Goal: Information Seeking & Learning: Learn about a topic

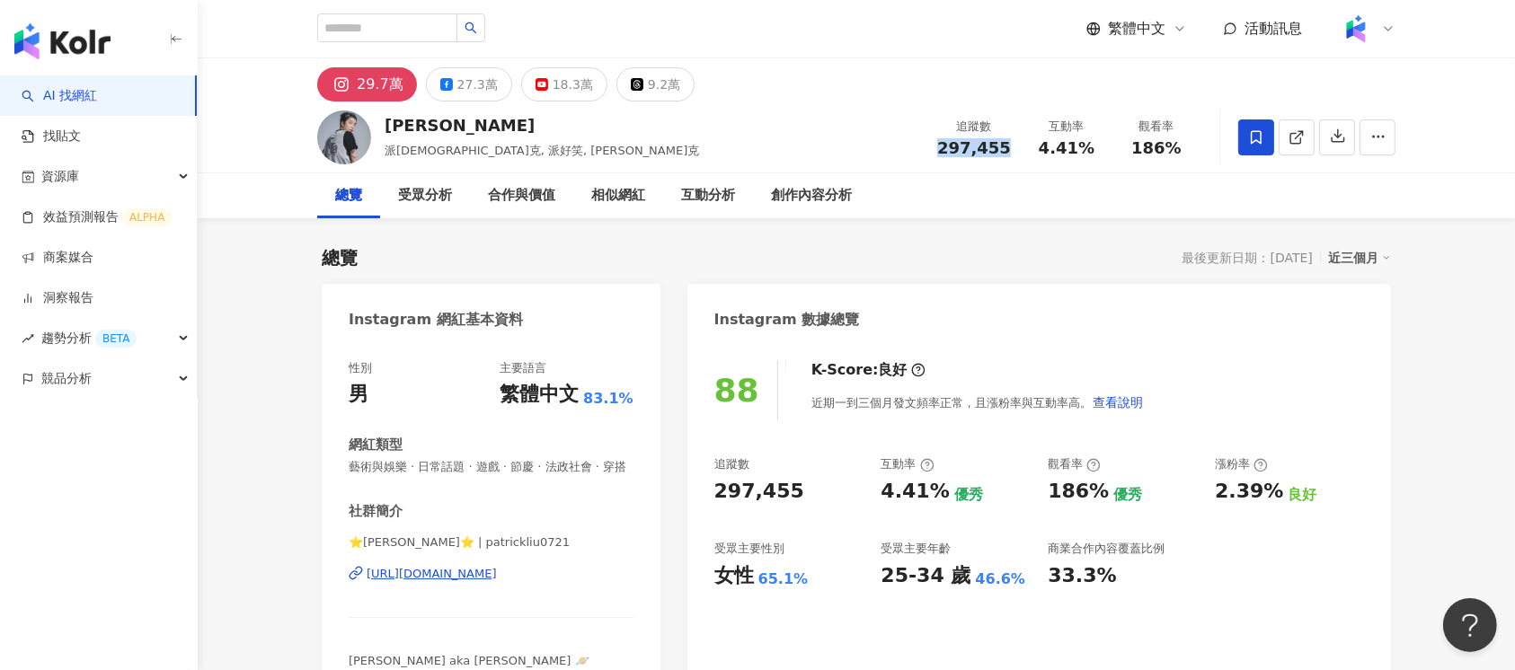
drag, startPoint x: 1008, startPoint y: 148, endPoint x: 939, endPoint y: 155, distance: 69.5
click at [939, 155] on div "追蹤數 297,455" at bounding box center [973, 137] width 95 height 39
copy span "297,455"
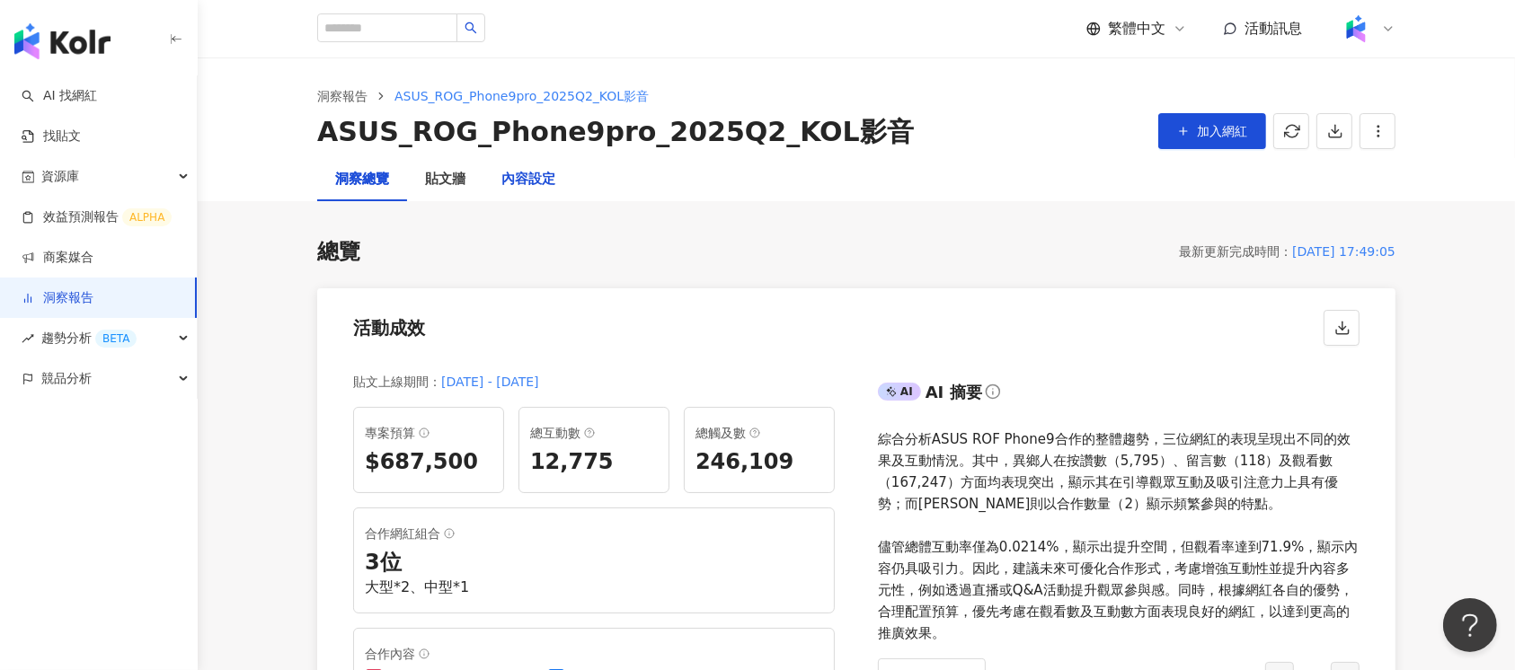
click at [547, 185] on div "內容設定" at bounding box center [528, 180] width 54 height 22
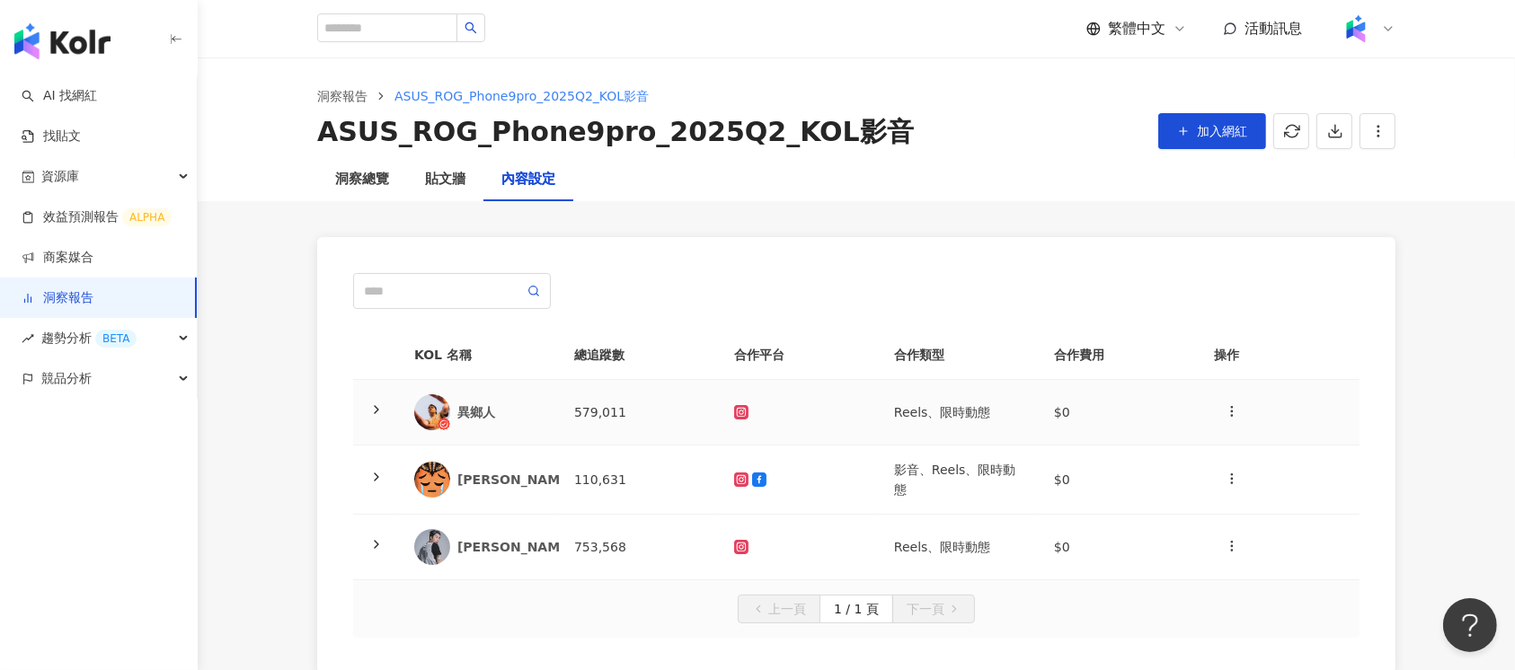
click at [539, 416] on div "異鄉人" at bounding box center [501, 412] width 88 height 18
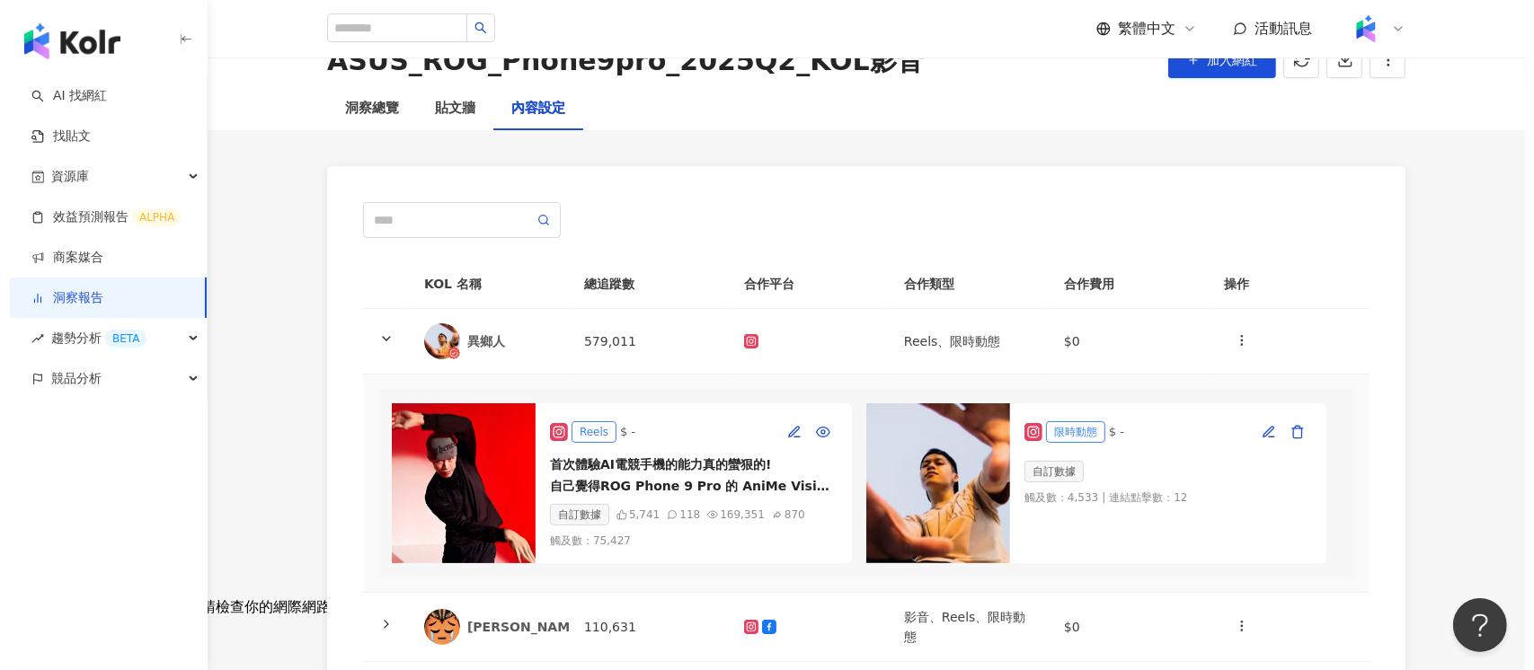
scroll to position [120, 0]
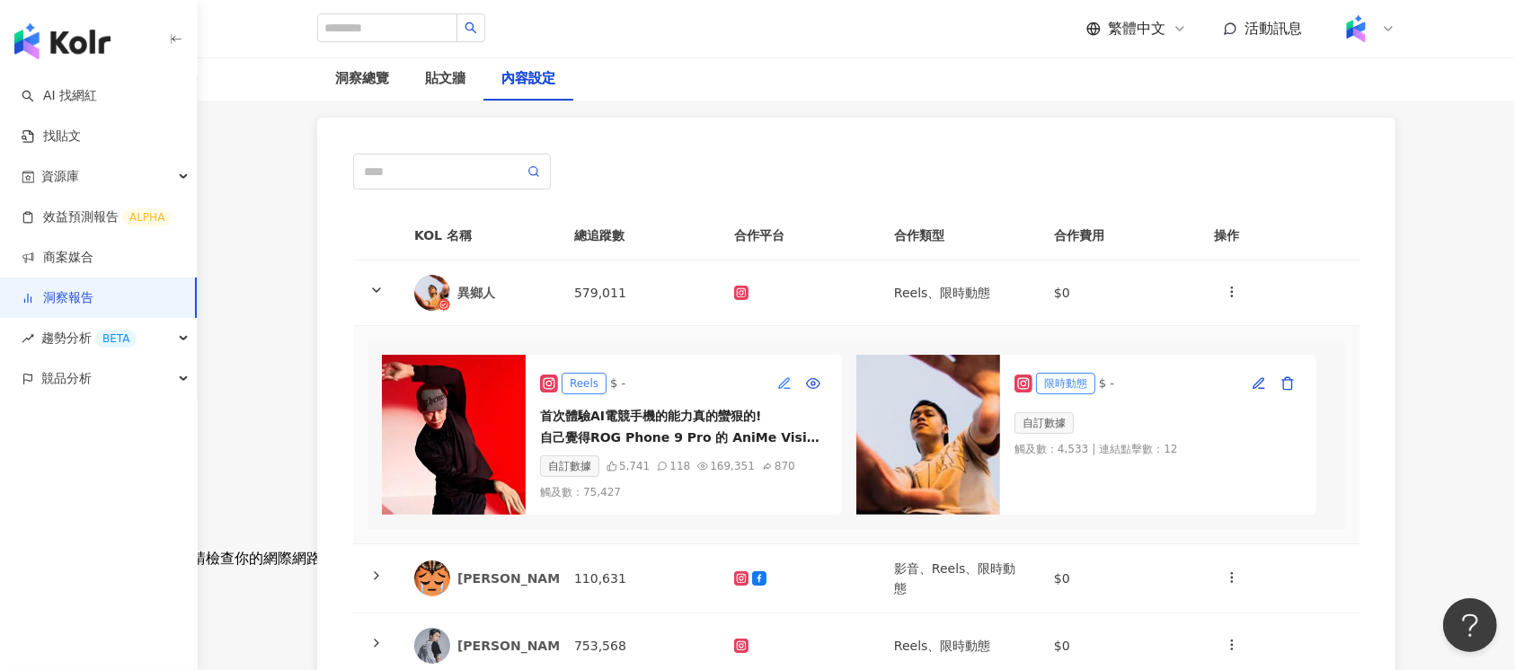
click at [784, 380] on icon "button" at bounding box center [784, 383] width 14 height 14
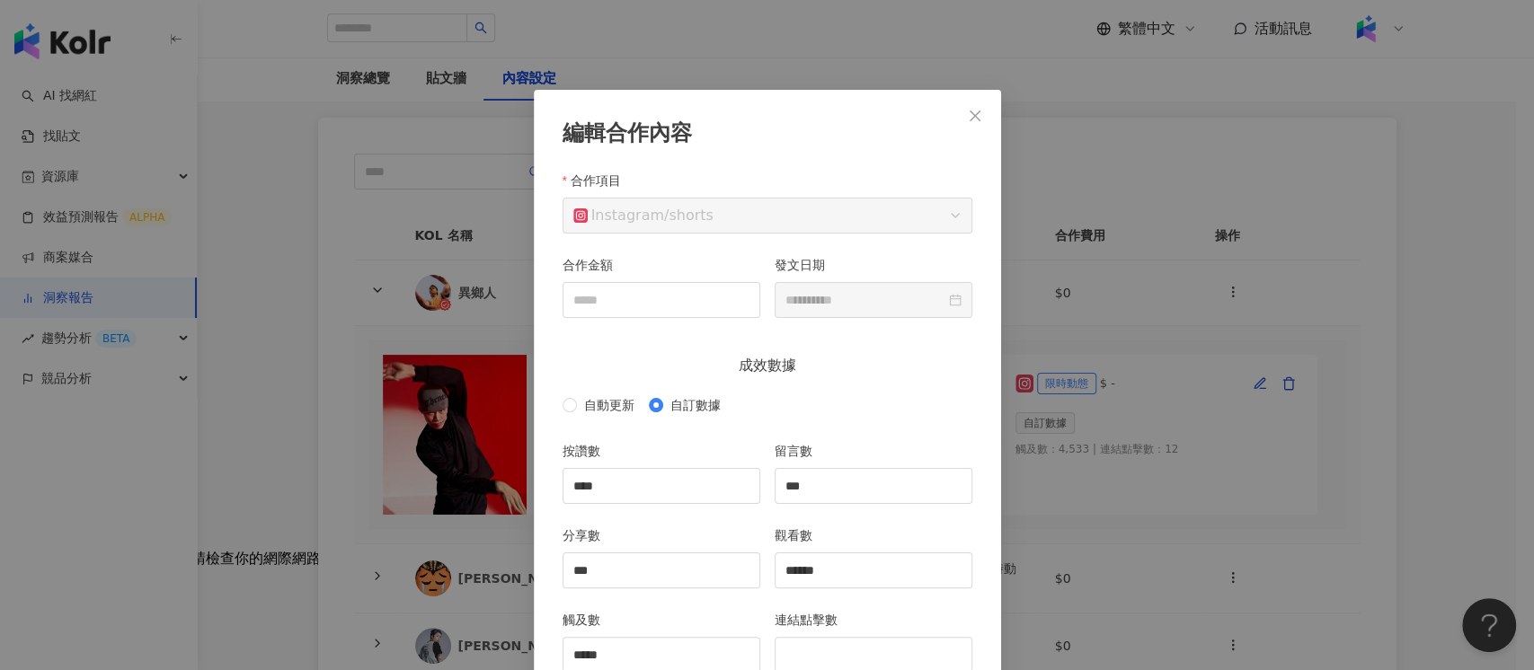
scroll to position [90, 0]
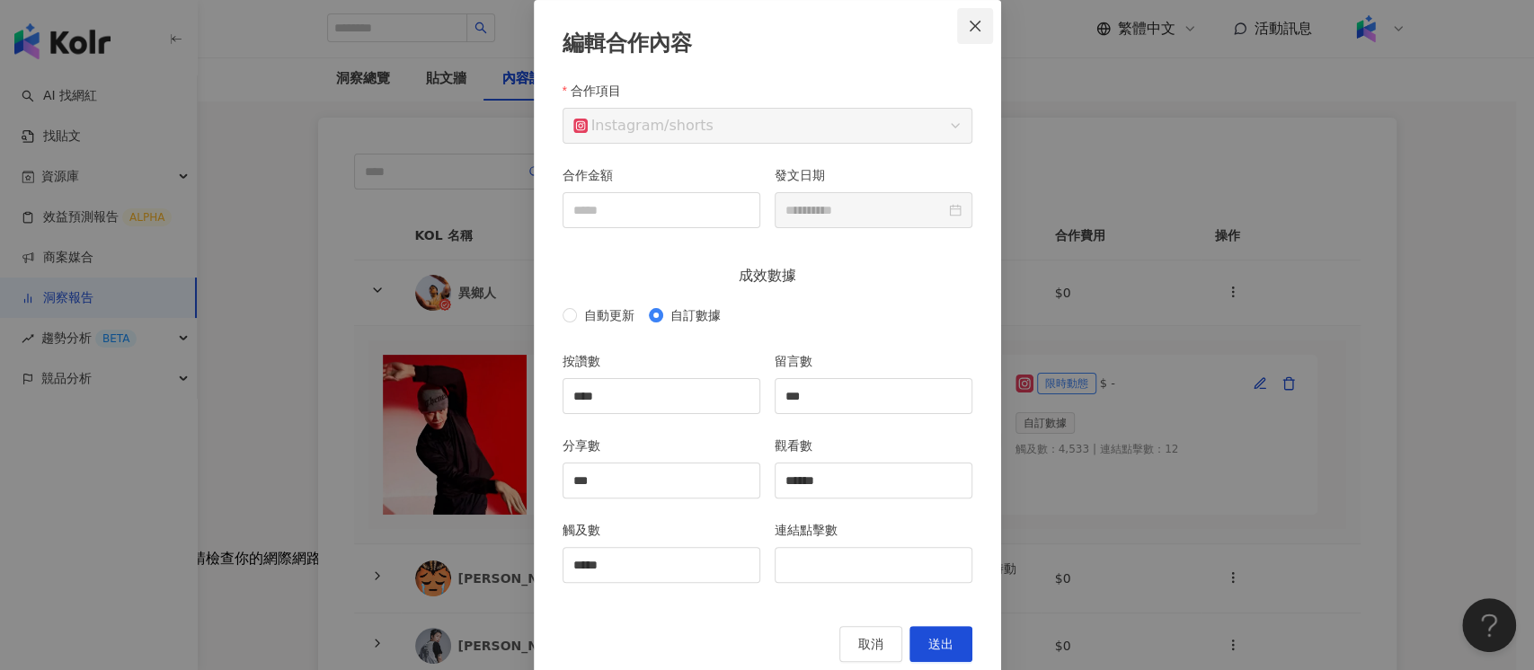
click at [978, 31] on span "Close" at bounding box center [975, 26] width 36 height 14
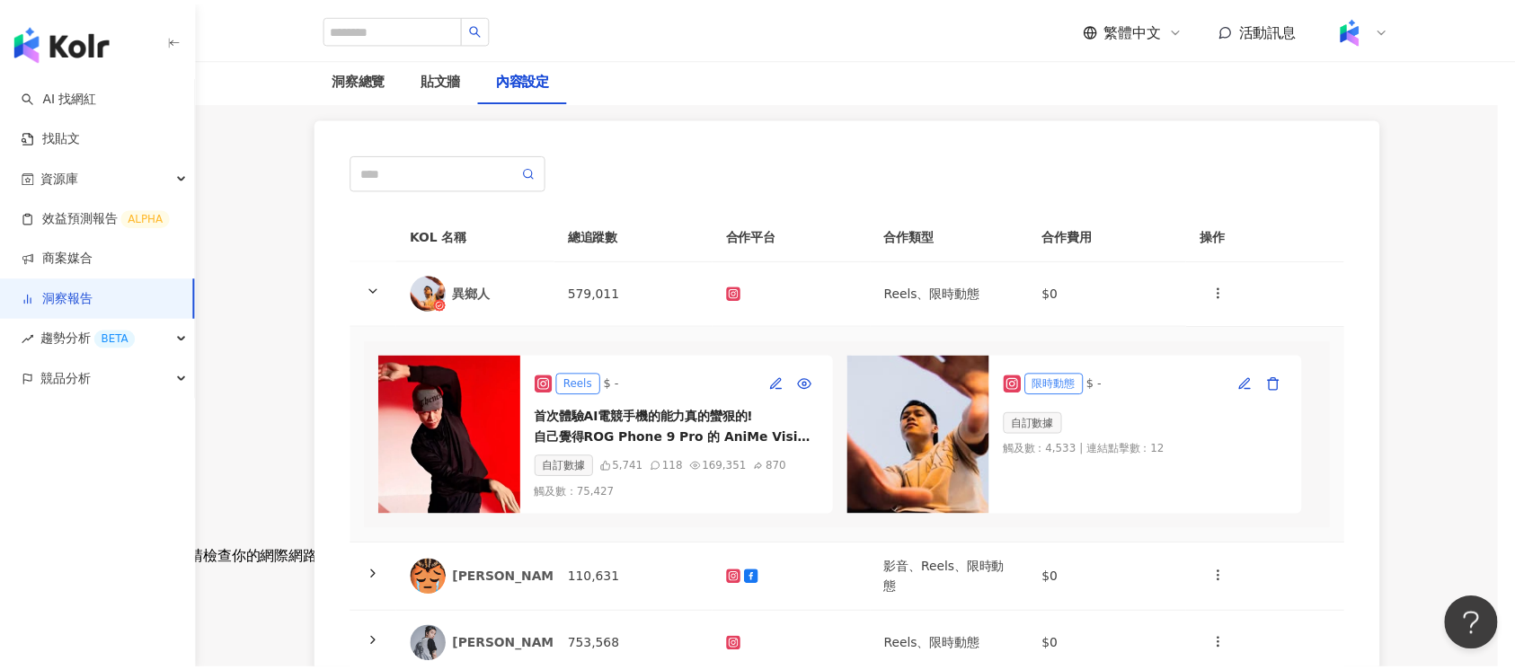
scroll to position [34, 0]
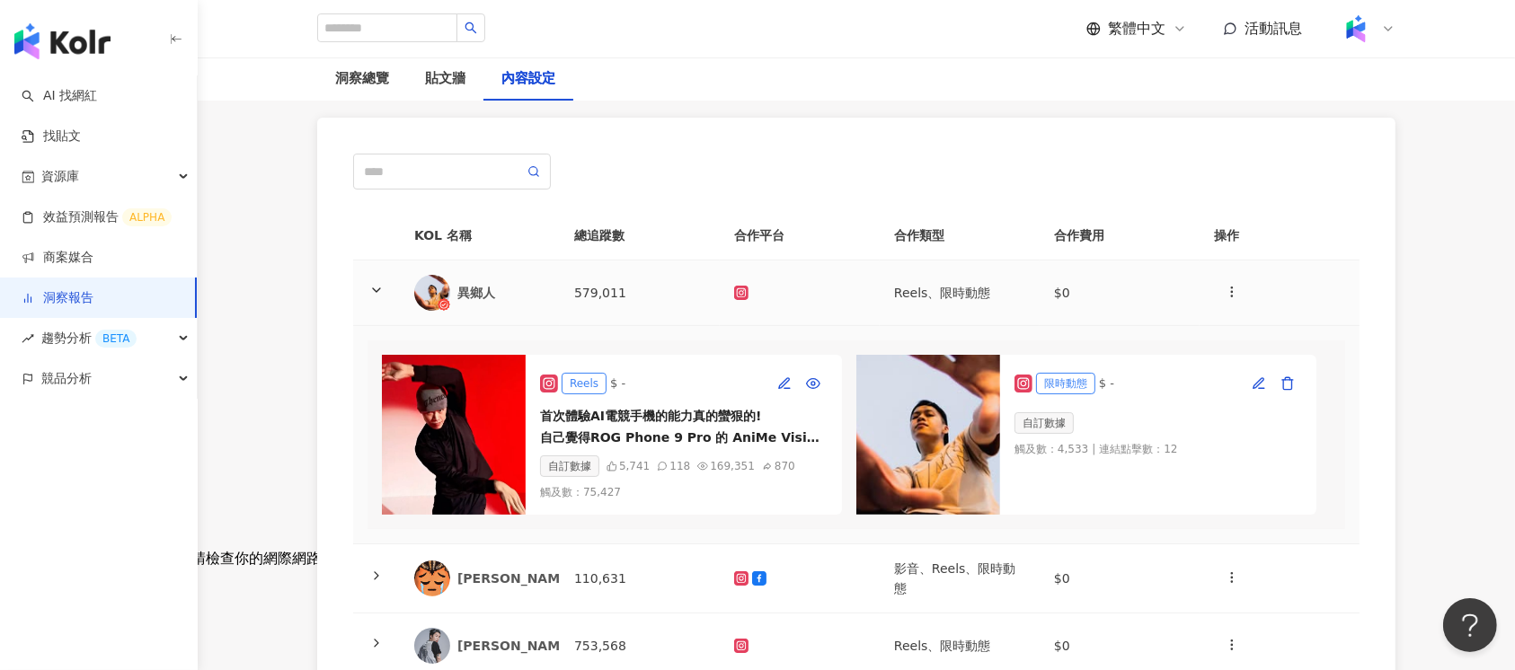
click at [518, 288] on div "異鄉人" at bounding box center [501, 293] width 88 height 18
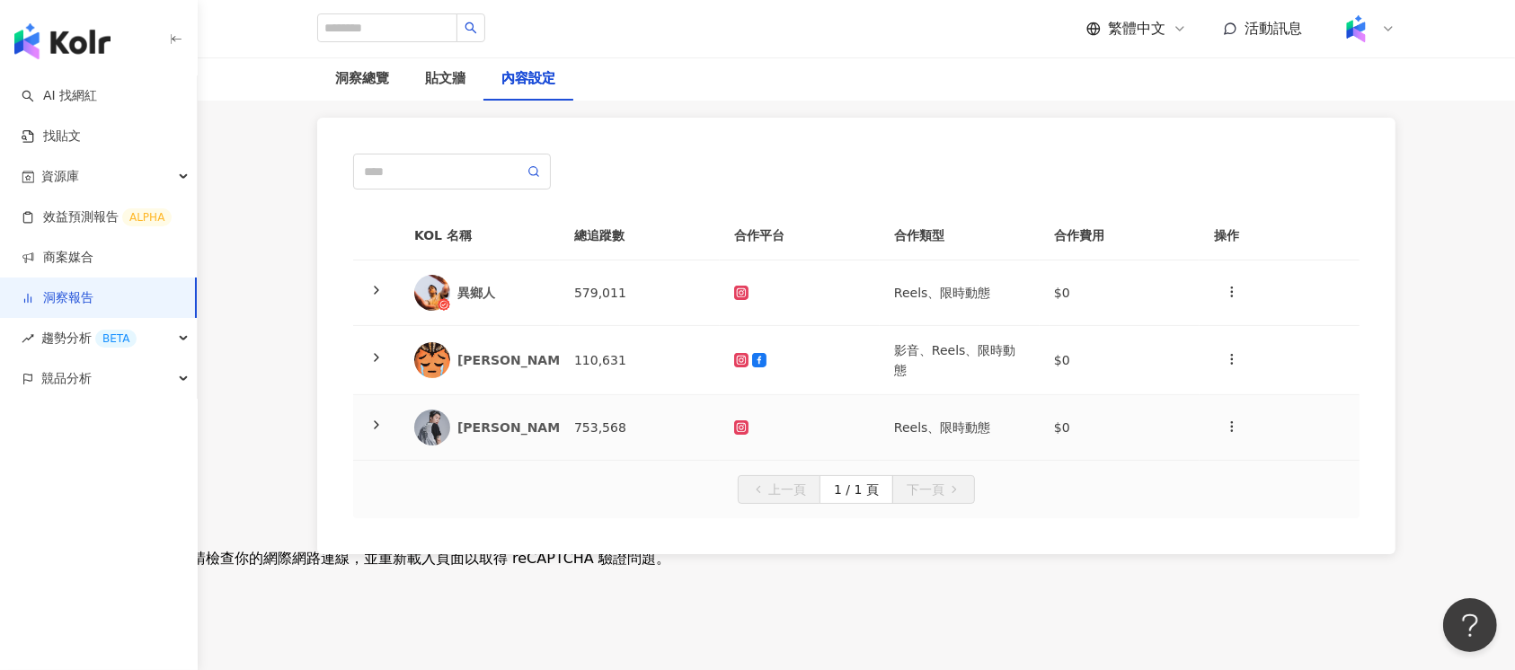
click at [513, 415] on div "Patrick" at bounding box center [479, 428] width 131 height 36
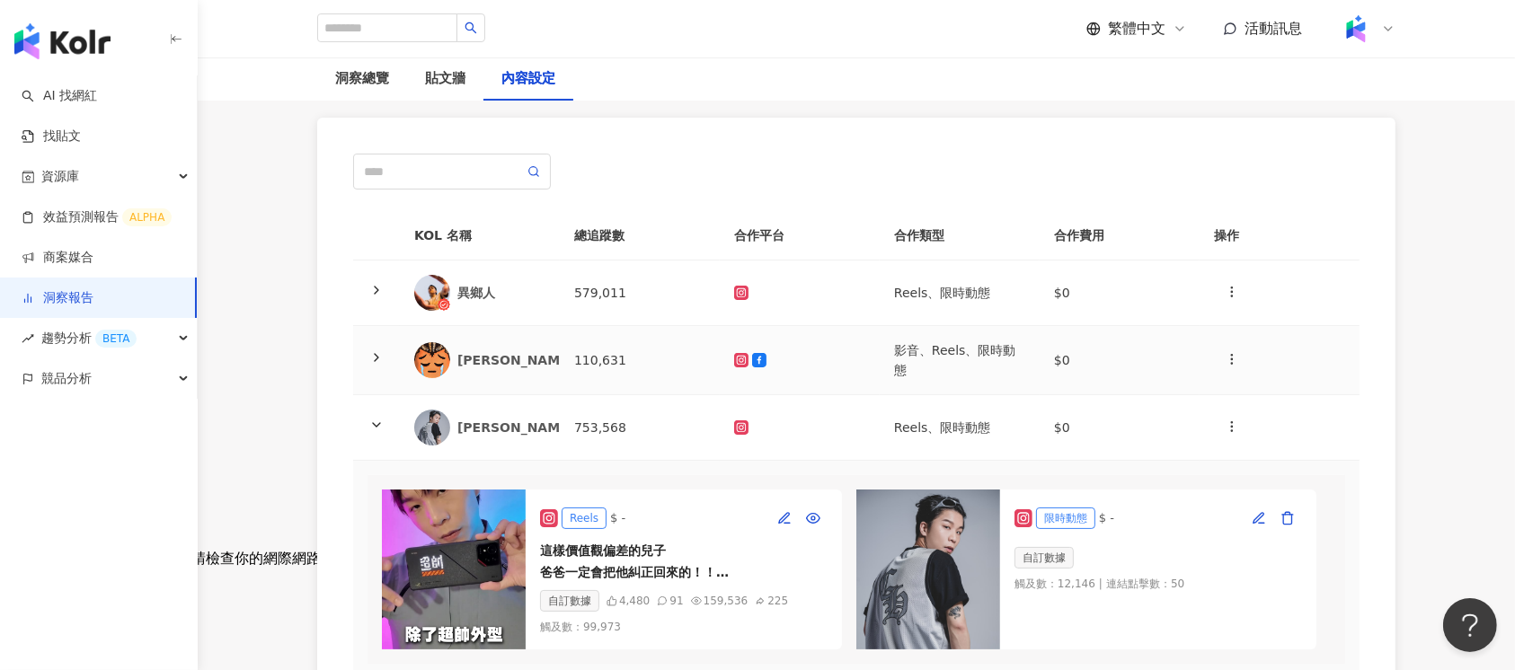
scroll to position [239, 0]
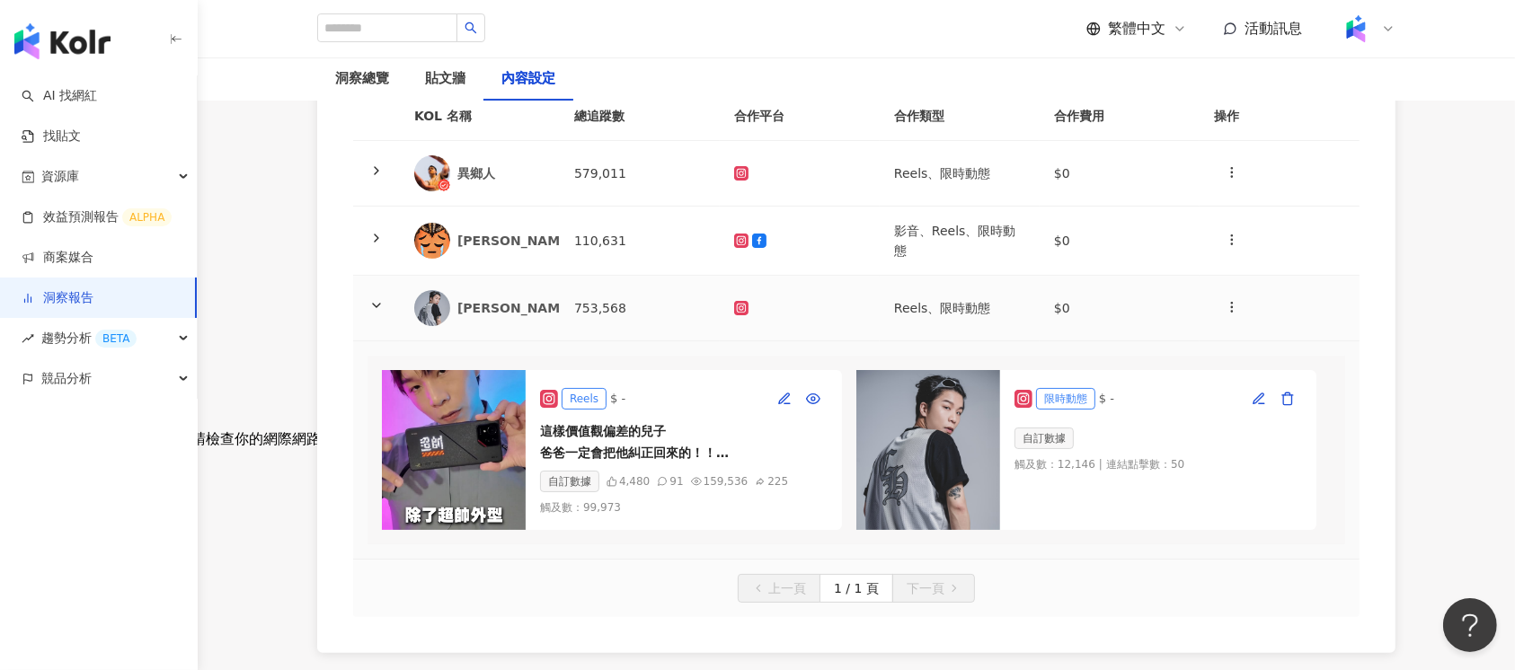
click at [609, 307] on td "753,568" at bounding box center [640, 309] width 160 height 66
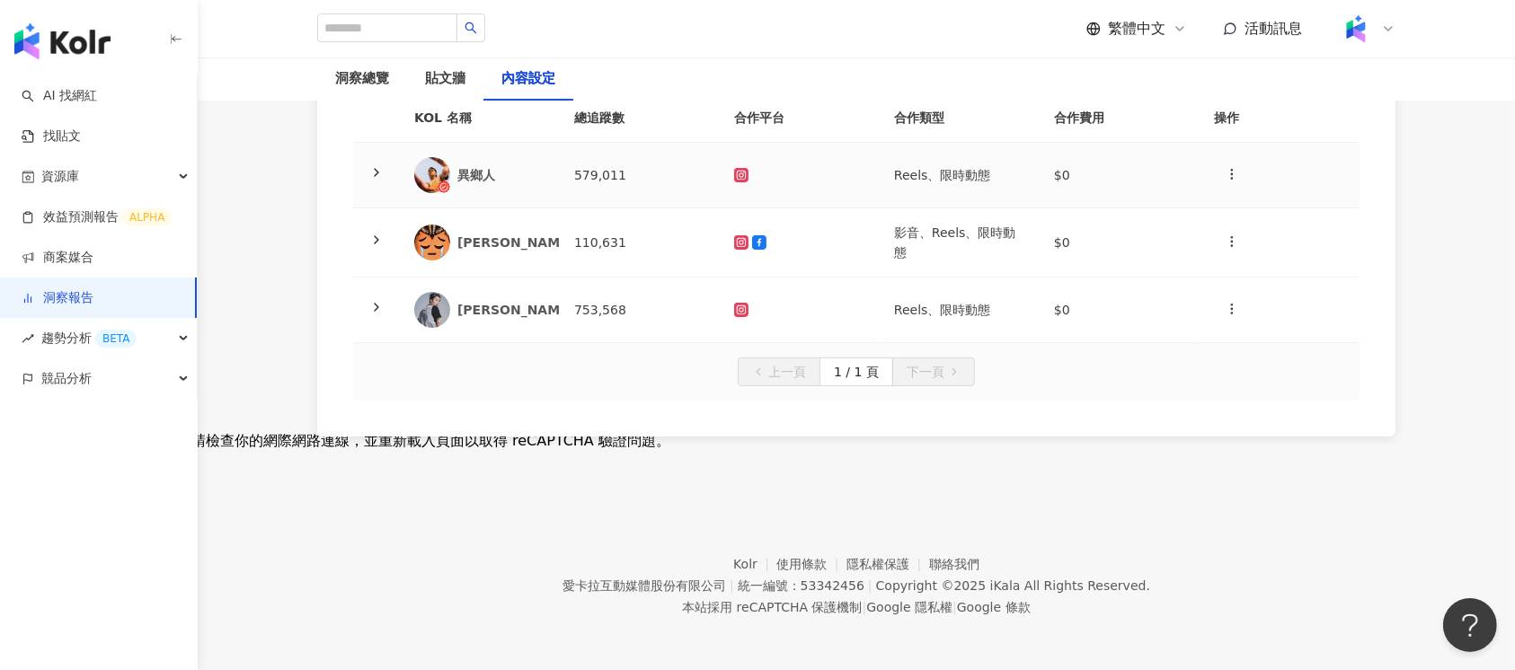
click at [618, 171] on td "579,011" at bounding box center [640, 176] width 160 height 66
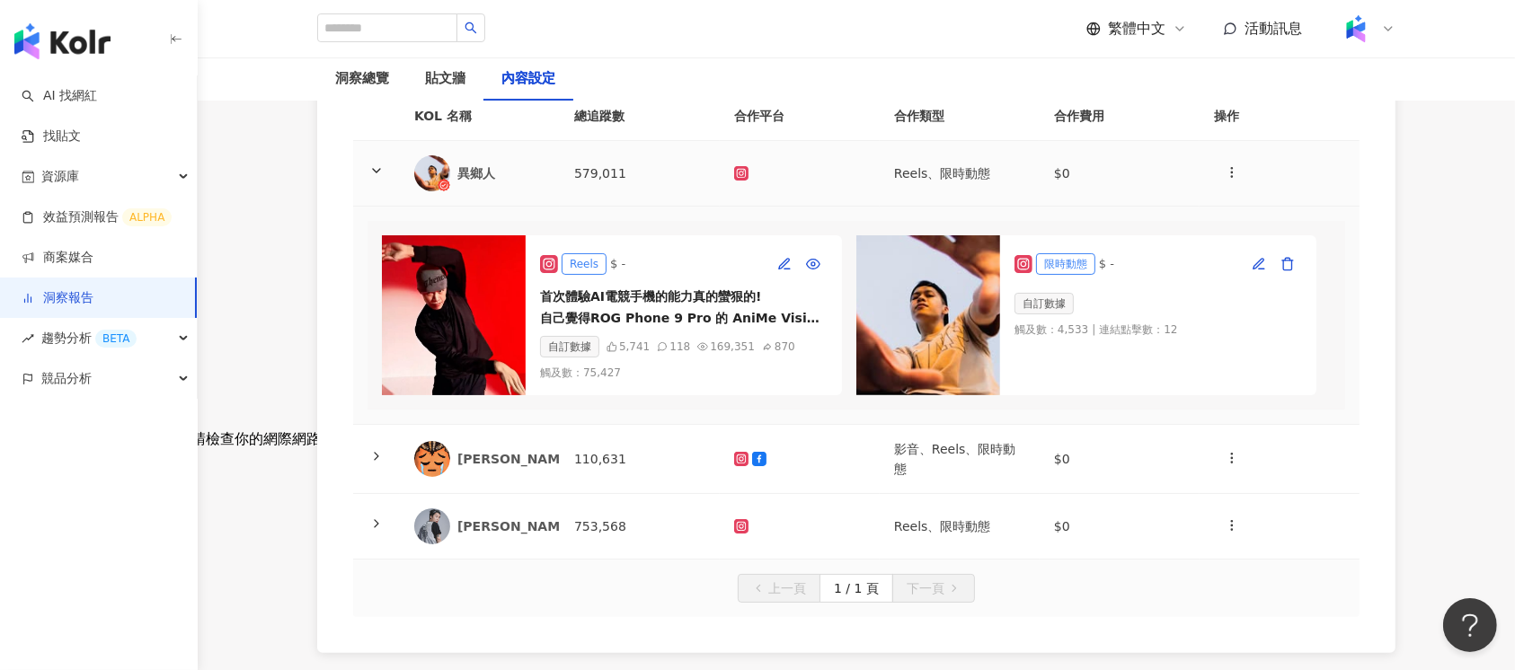
click at [591, 182] on td "579,011" at bounding box center [640, 174] width 160 height 66
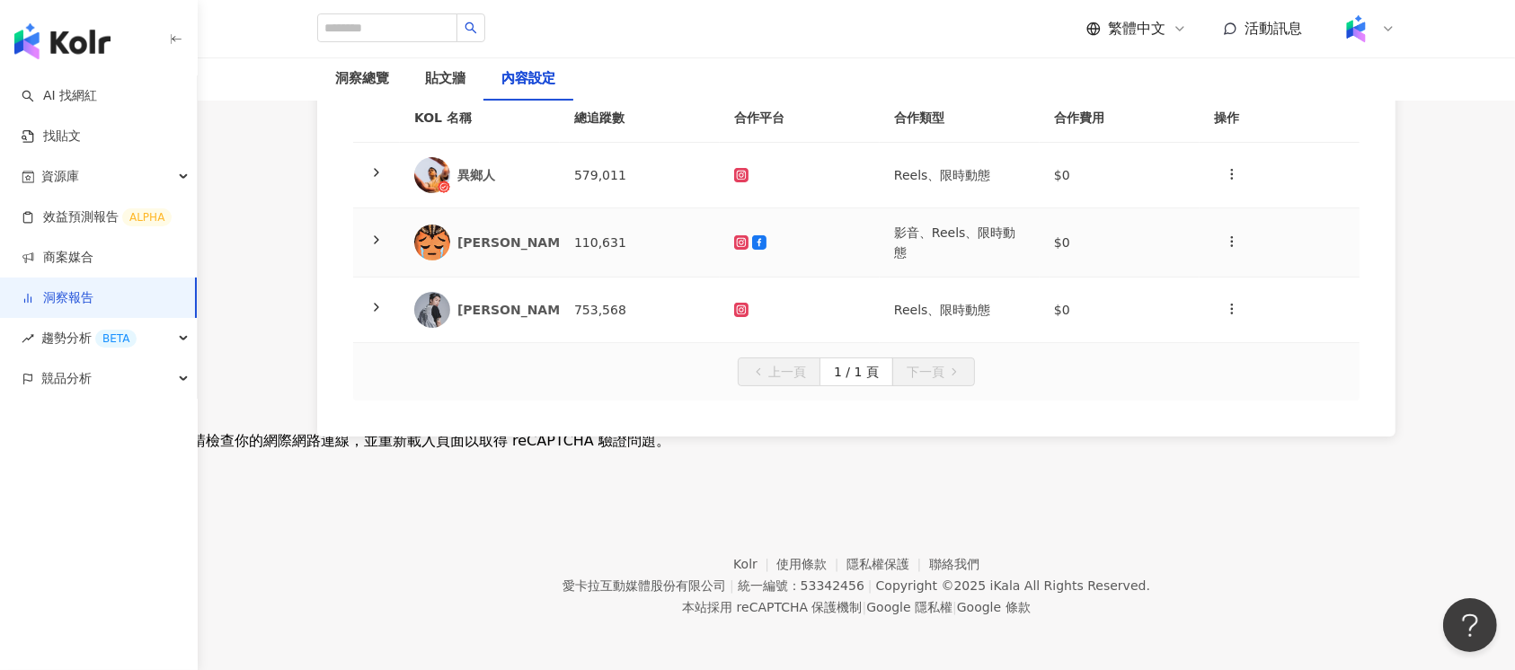
click at [679, 244] on td "110,631" at bounding box center [640, 242] width 160 height 69
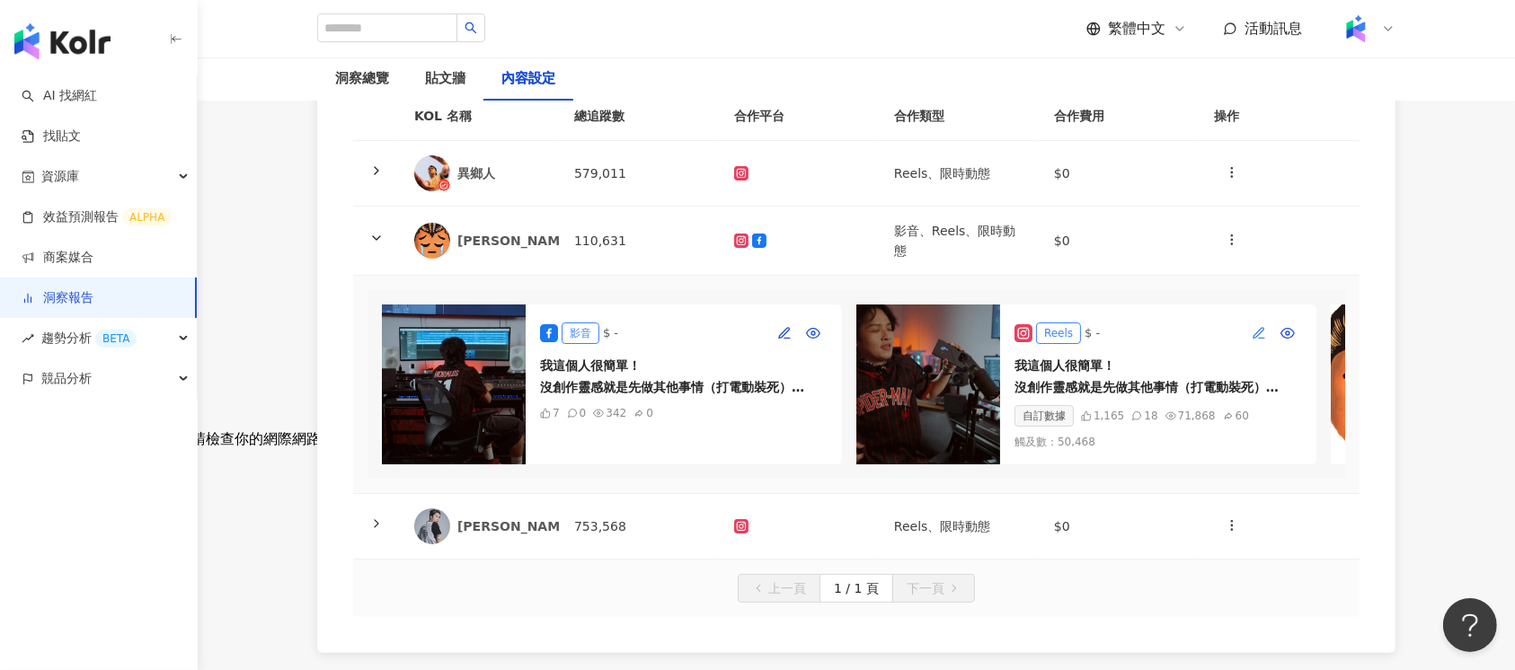
click at [1255, 330] on icon "button" at bounding box center [1259, 333] width 14 height 14
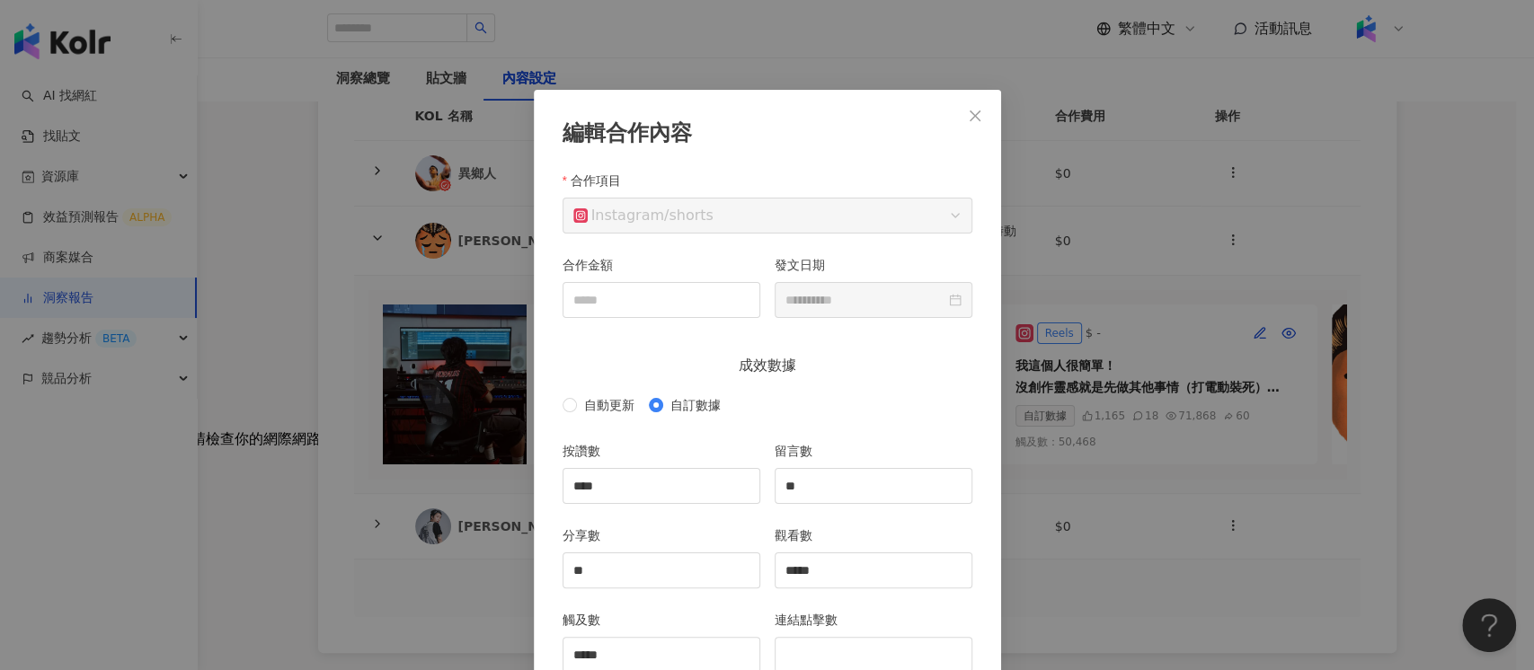
scroll to position [90, 0]
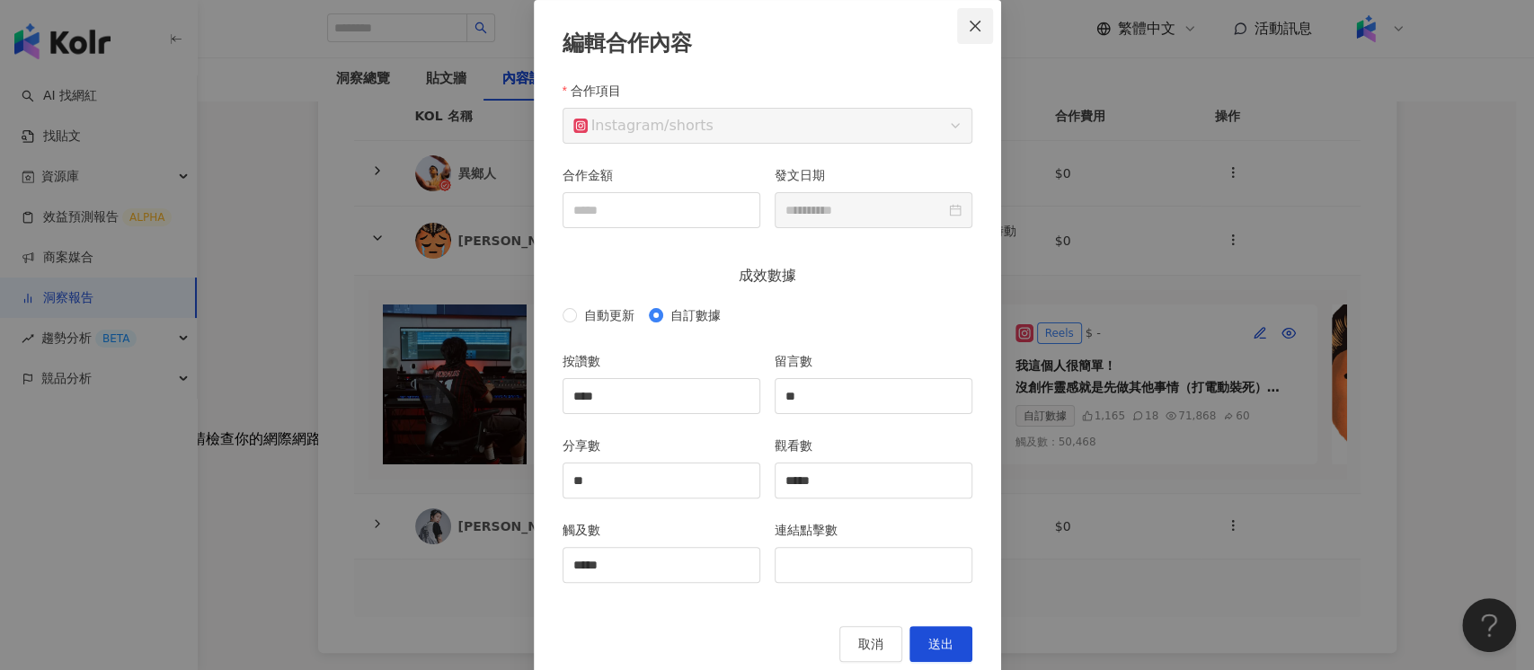
click at [968, 31] on icon "close" at bounding box center [975, 26] width 14 height 14
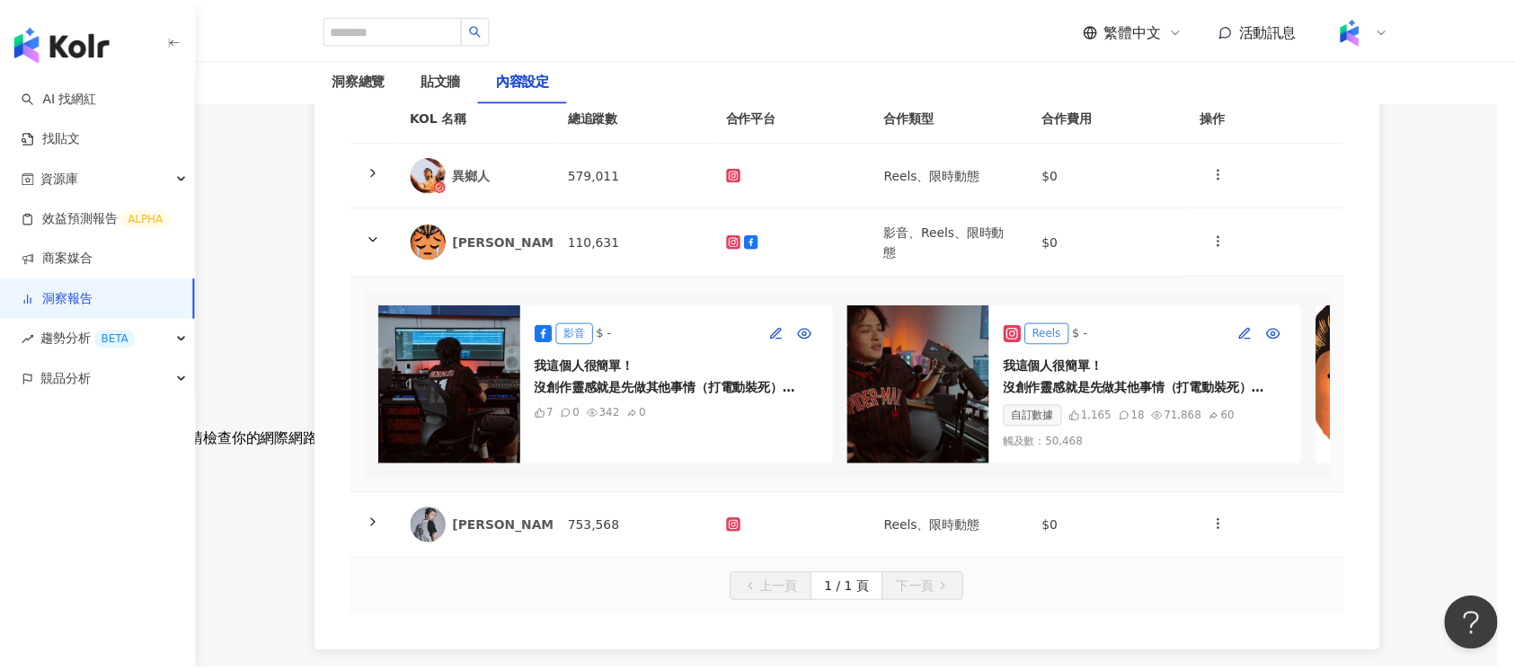
scroll to position [0, 0]
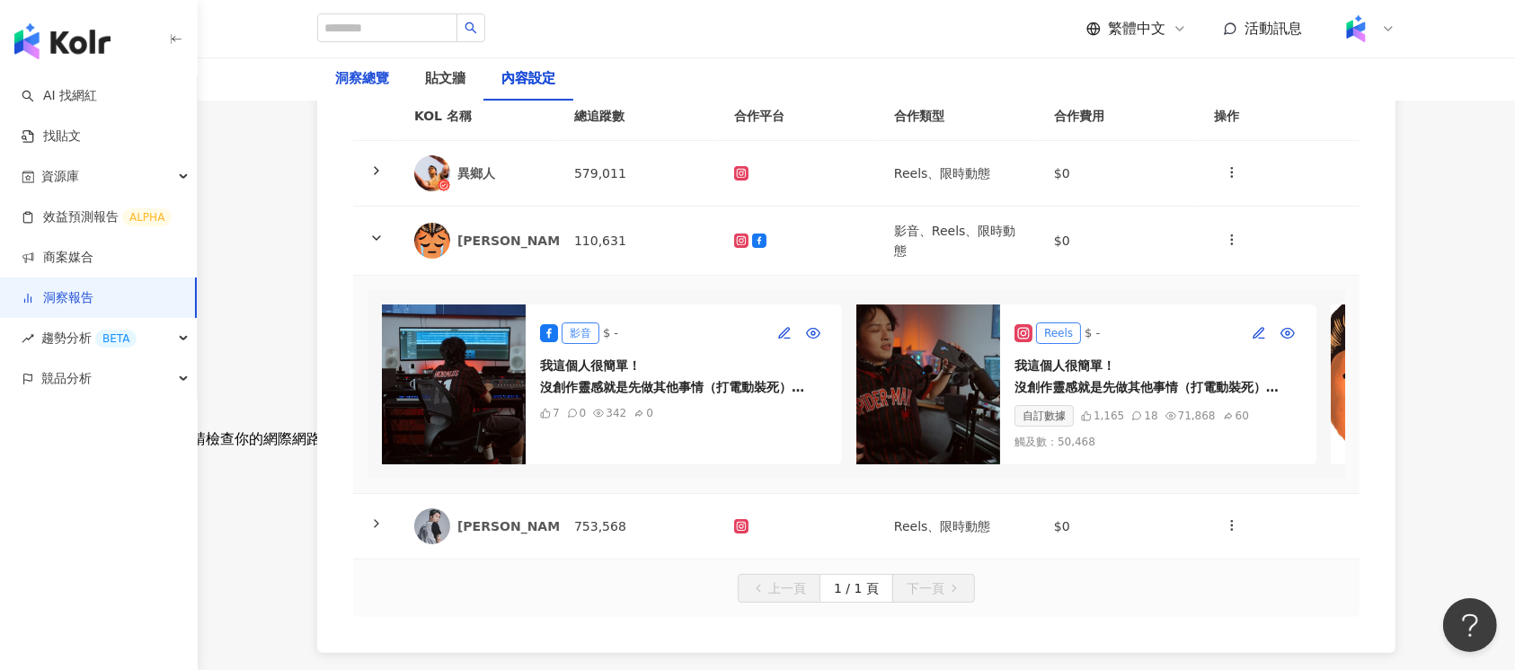
click at [368, 87] on div "洞察總覽" at bounding box center [362, 79] width 54 height 22
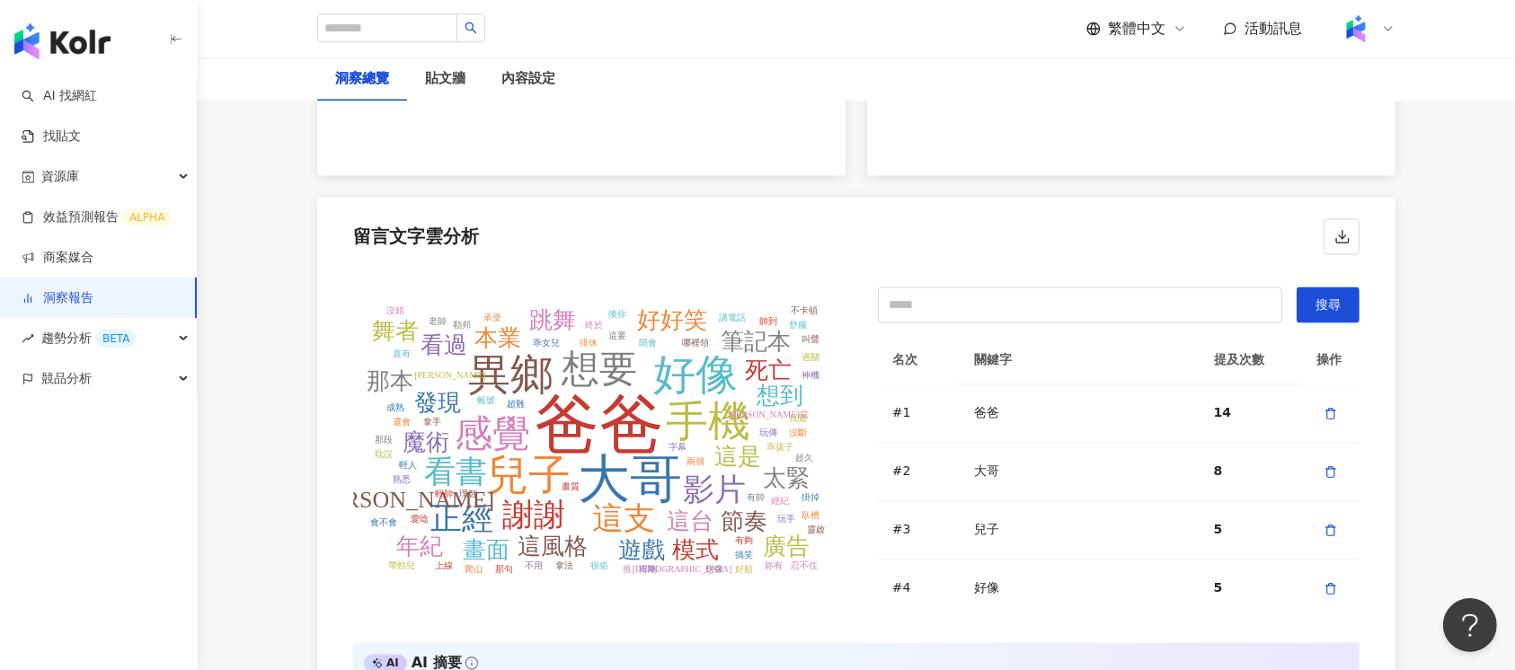
scroll to position [3725, 0]
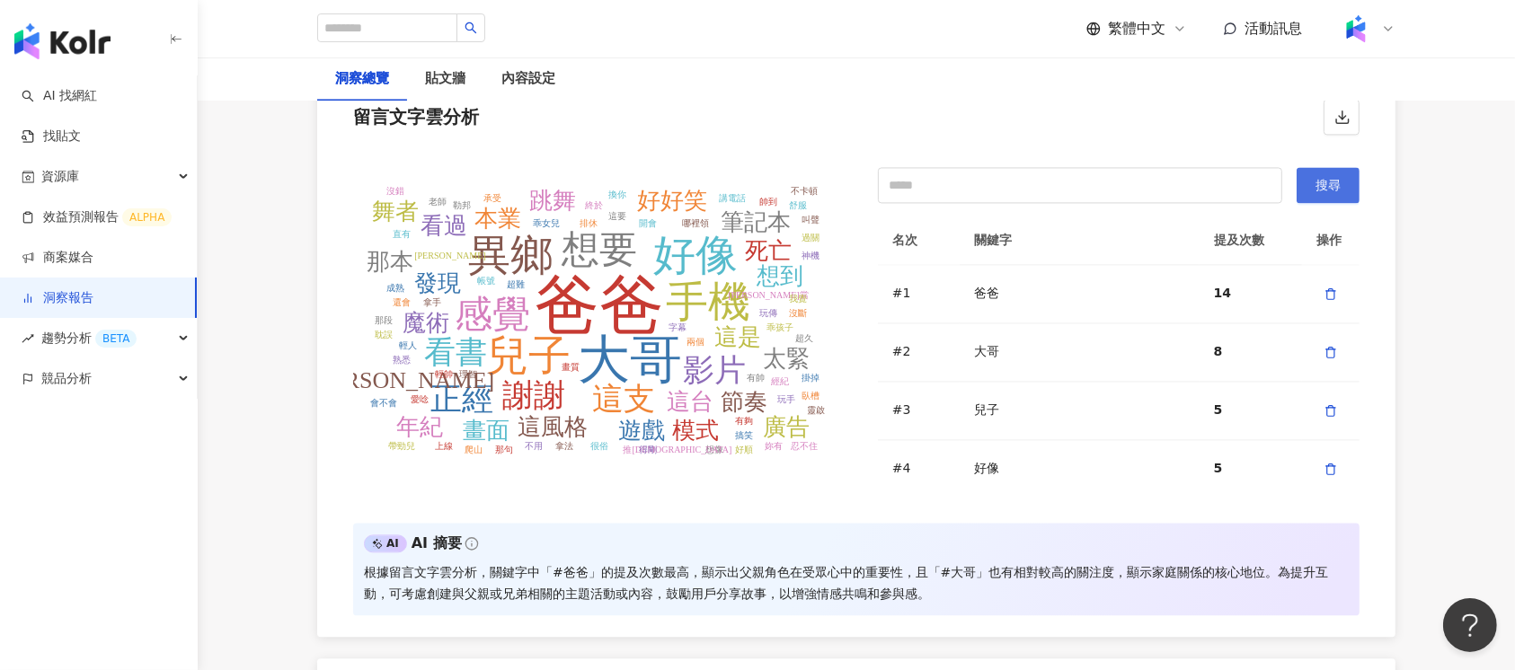
click at [1324, 178] on span "搜尋" at bounding box center [1327, 185] width 25 height 14
click at [1343, 107] on span "button" at bounding box center [1342, 116] width 16 height 19
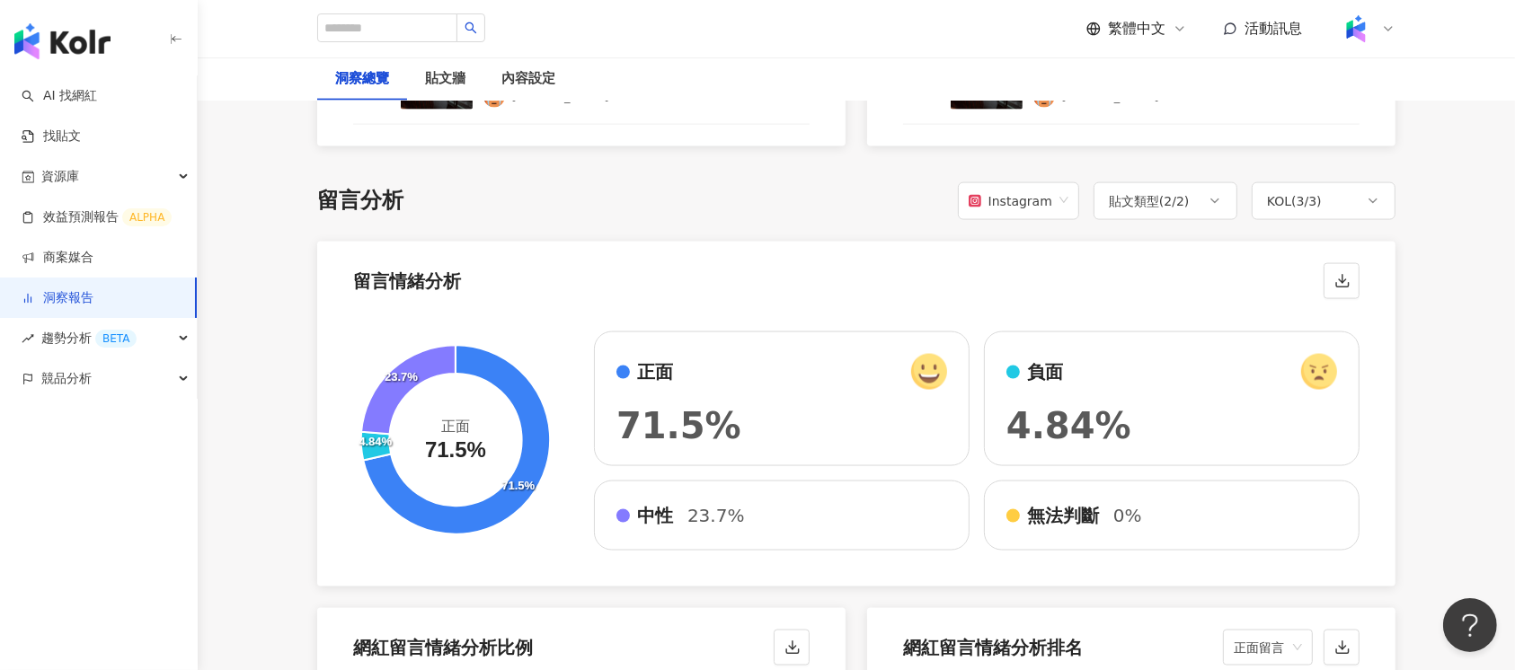
scroll to position [2660, 0]
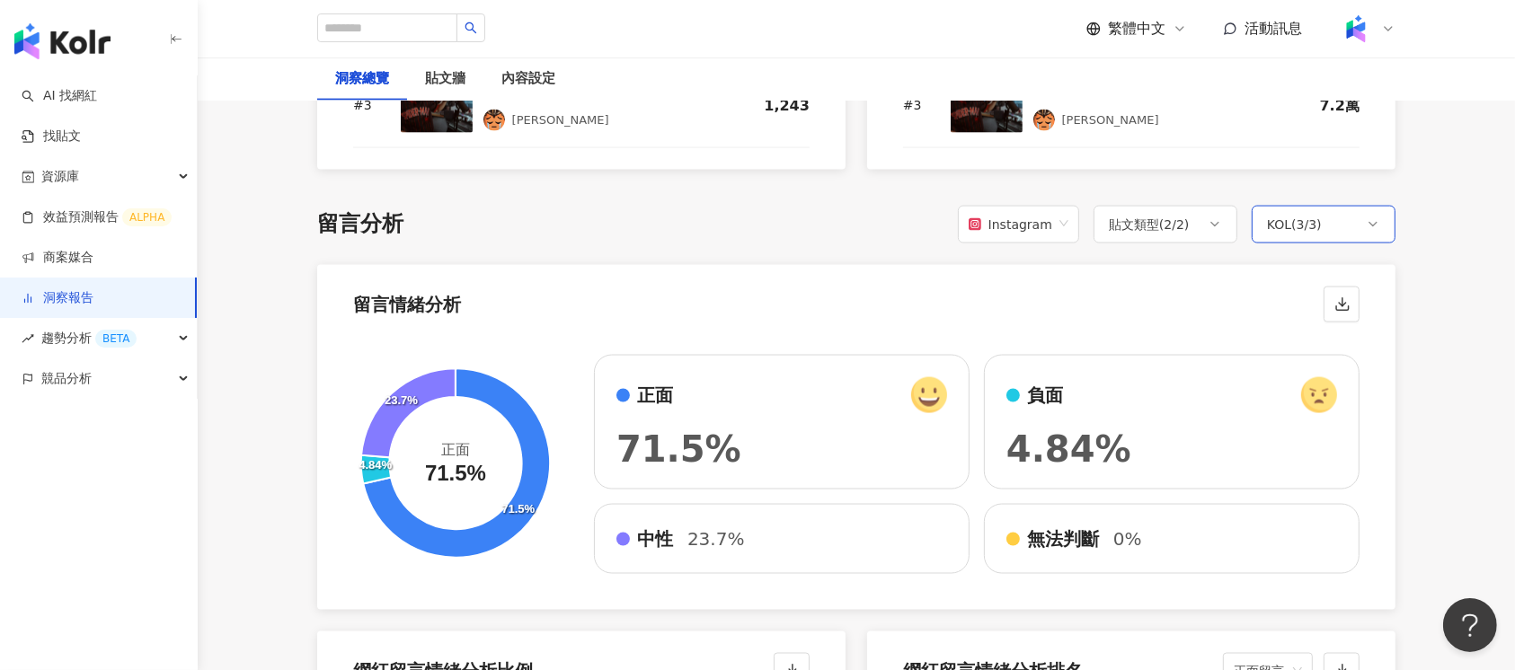
click at [1339, 221] on div "KOL ( 3 / 3 )" at bounding box center [1324, 225] width 144 height 38
click at [1425, 311] on div "總覽 最新更新完成時間 ： 2025/08/07 17:49:05 活動成效 貼文上線期間 ： 2025/6/1 - 2025/7/31 專案預算 $687,…" at bounding box center [856, 336] width 1150 height 5588
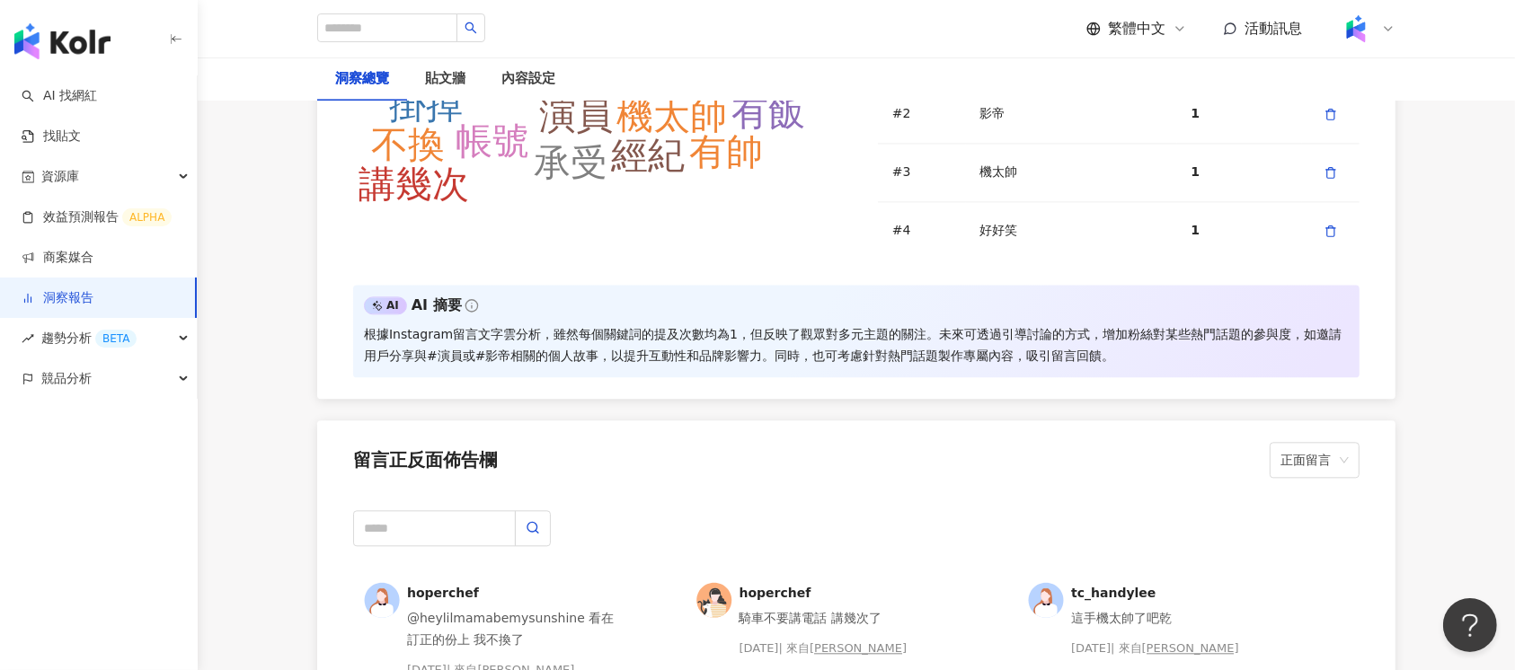
scroll to position [3724, 0]
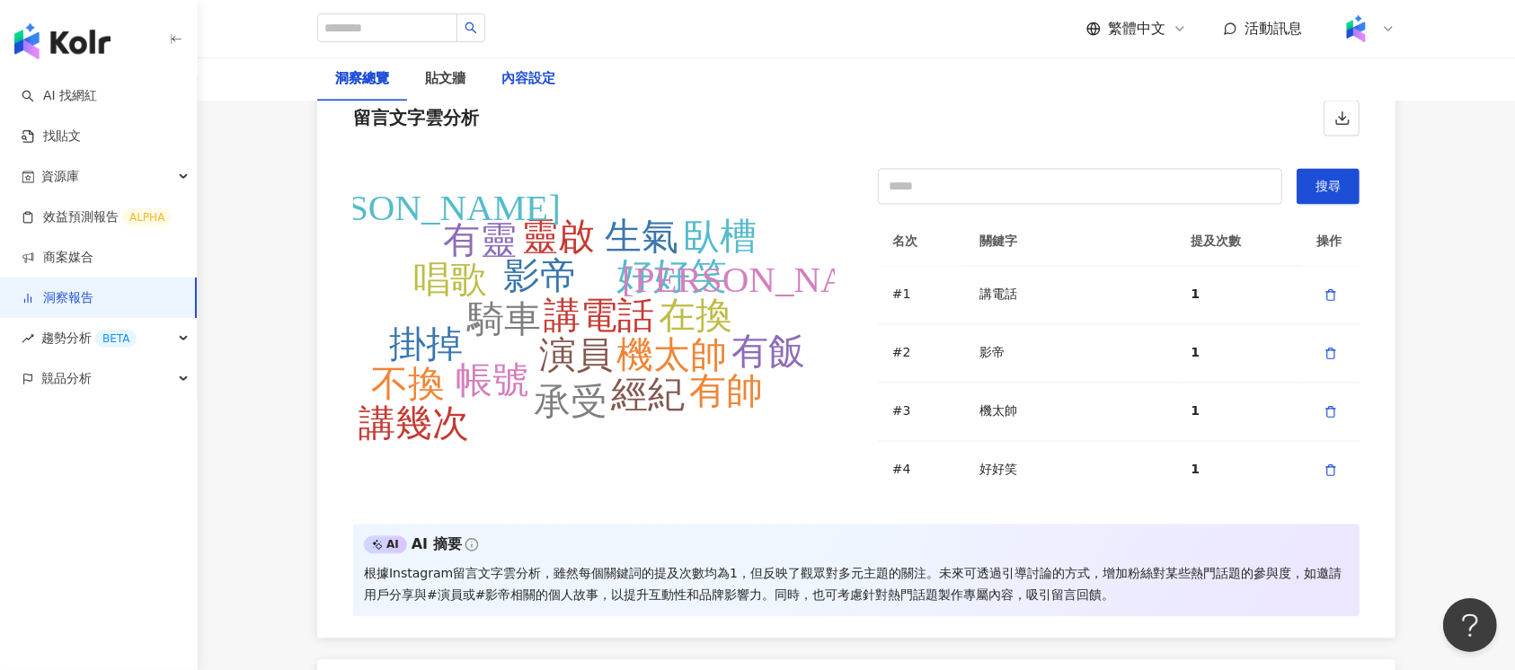
click at [525, 69] on div "內容設定" at bounding box center [528, 79] width 54 height 22
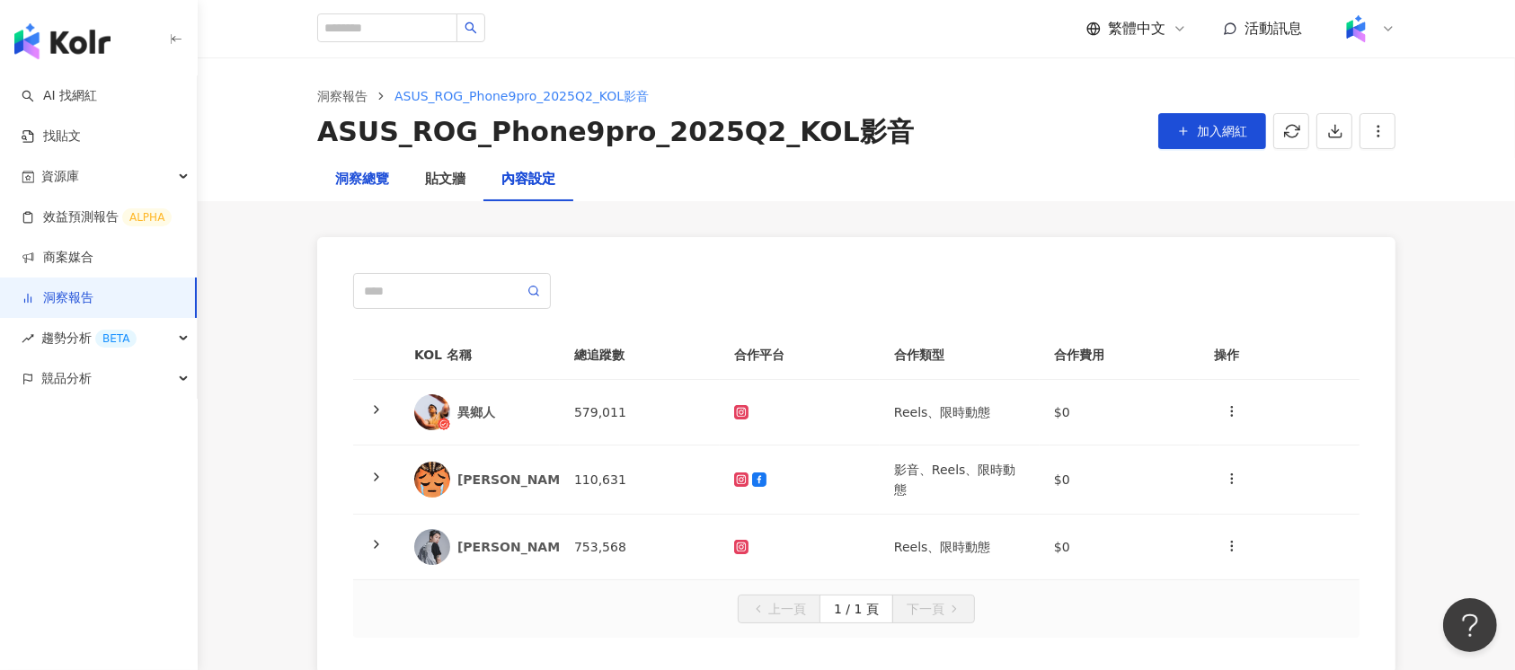
click at [362, 184] on div "洞察總覽" at bounding box center [362, 180] width 54 height 22
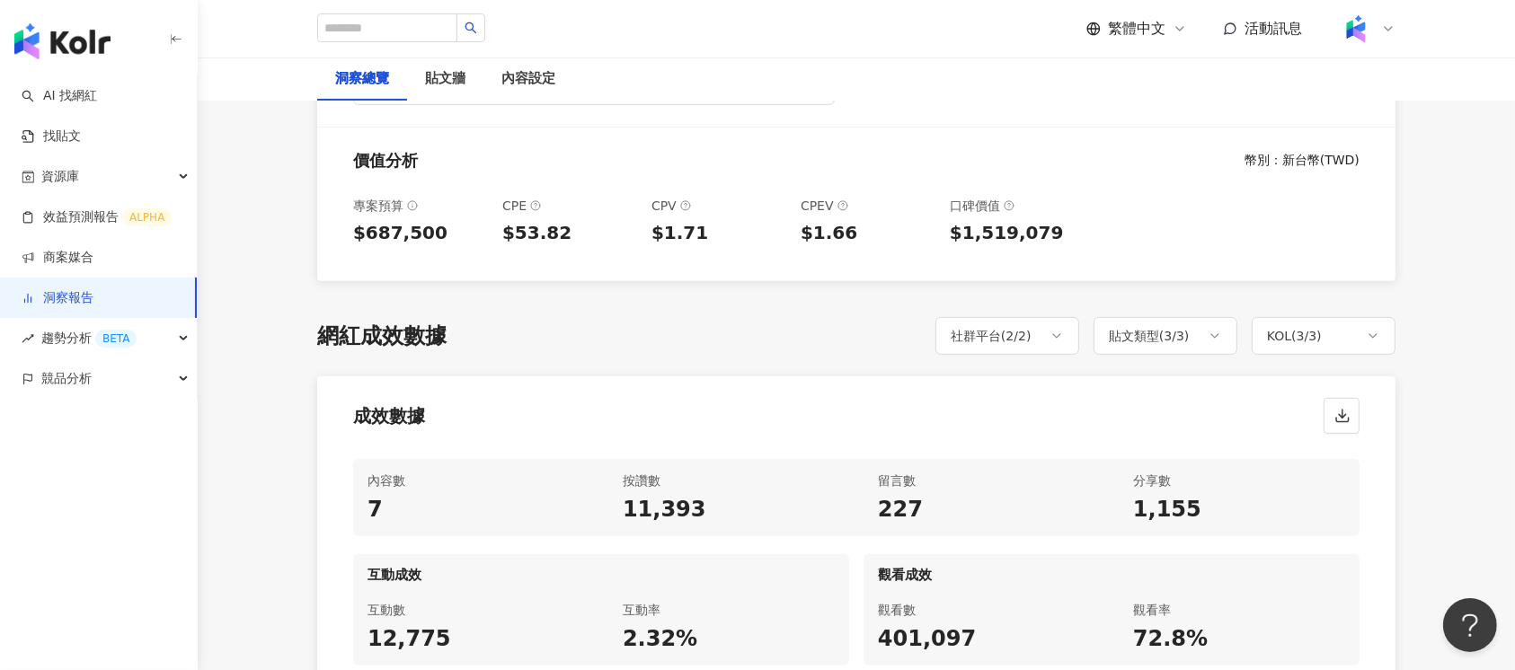
scroll to position [719, 0]
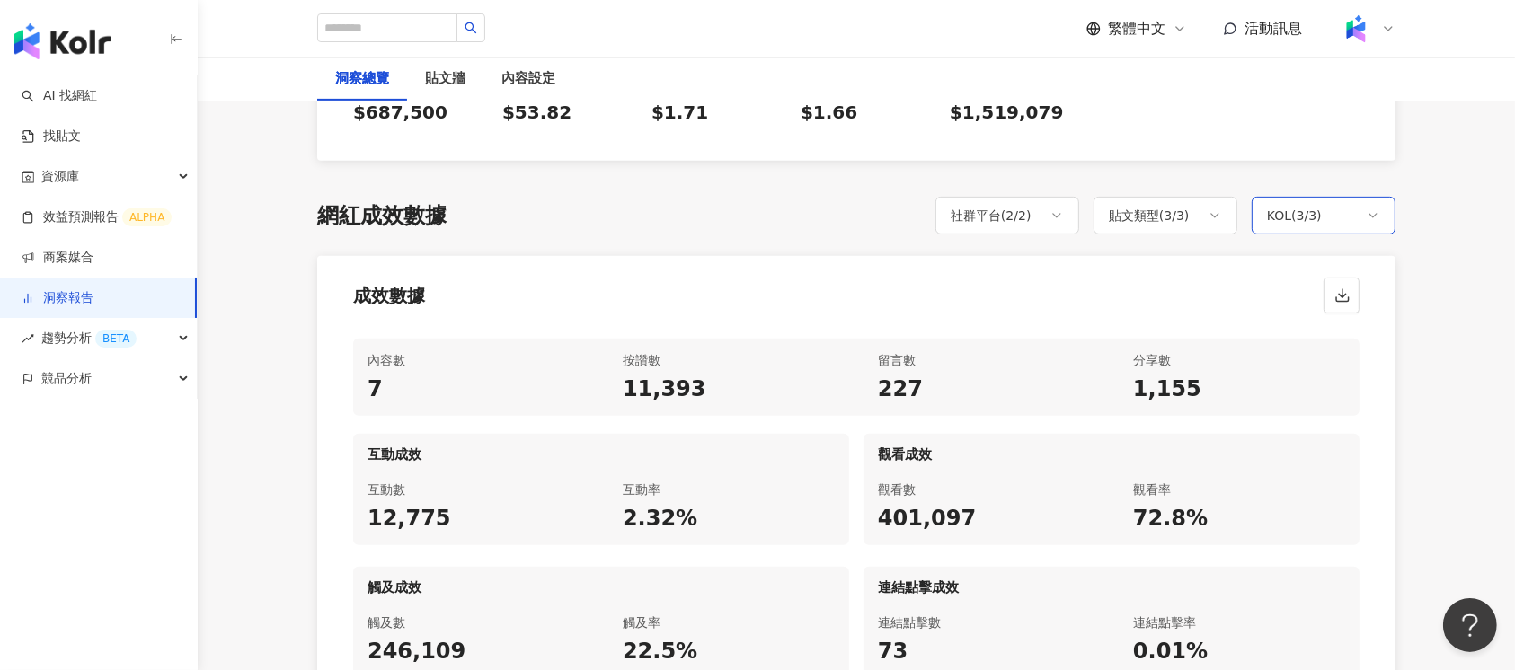
click at [1367, 217] on icon at bounding box center [1373, 215] width 14 height 14
click at [1100, 320] on div "成效數據" at bounding box center [856, 290] width 1078 height 68
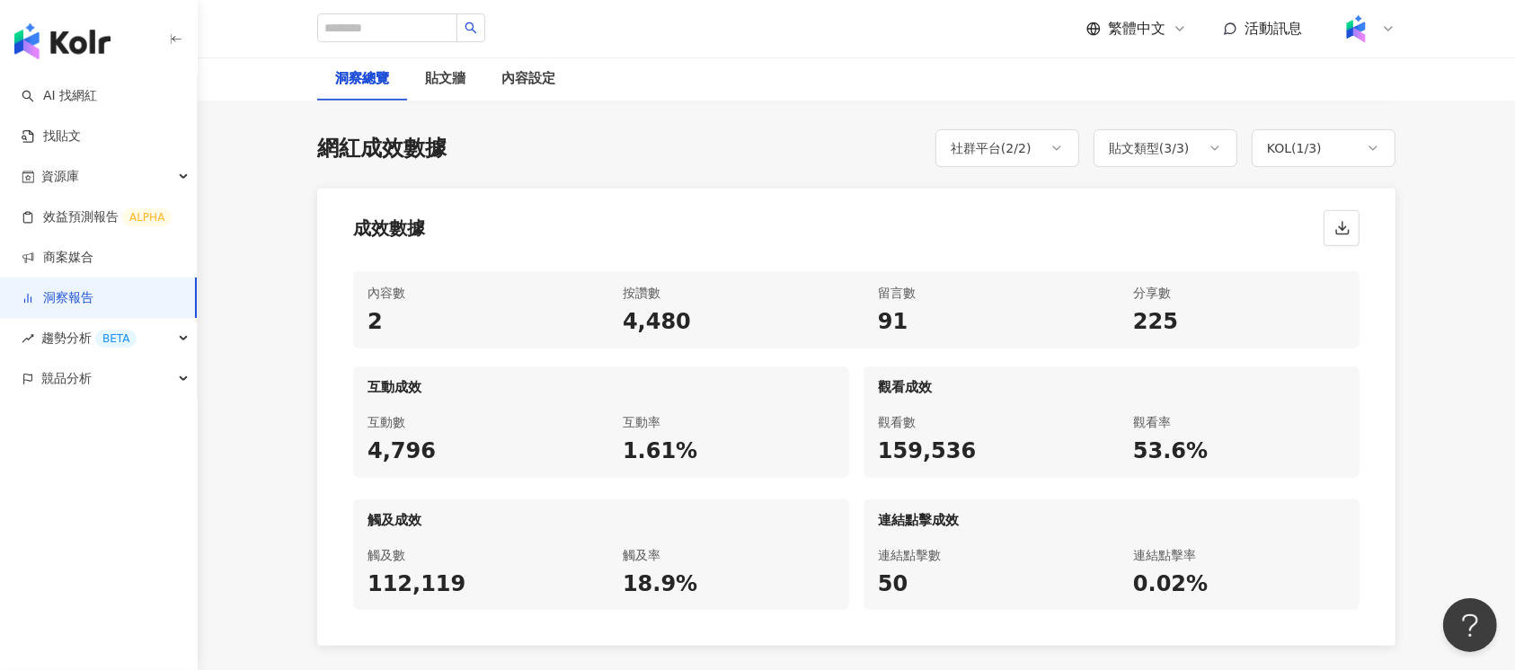
scroll to position [838, 0]
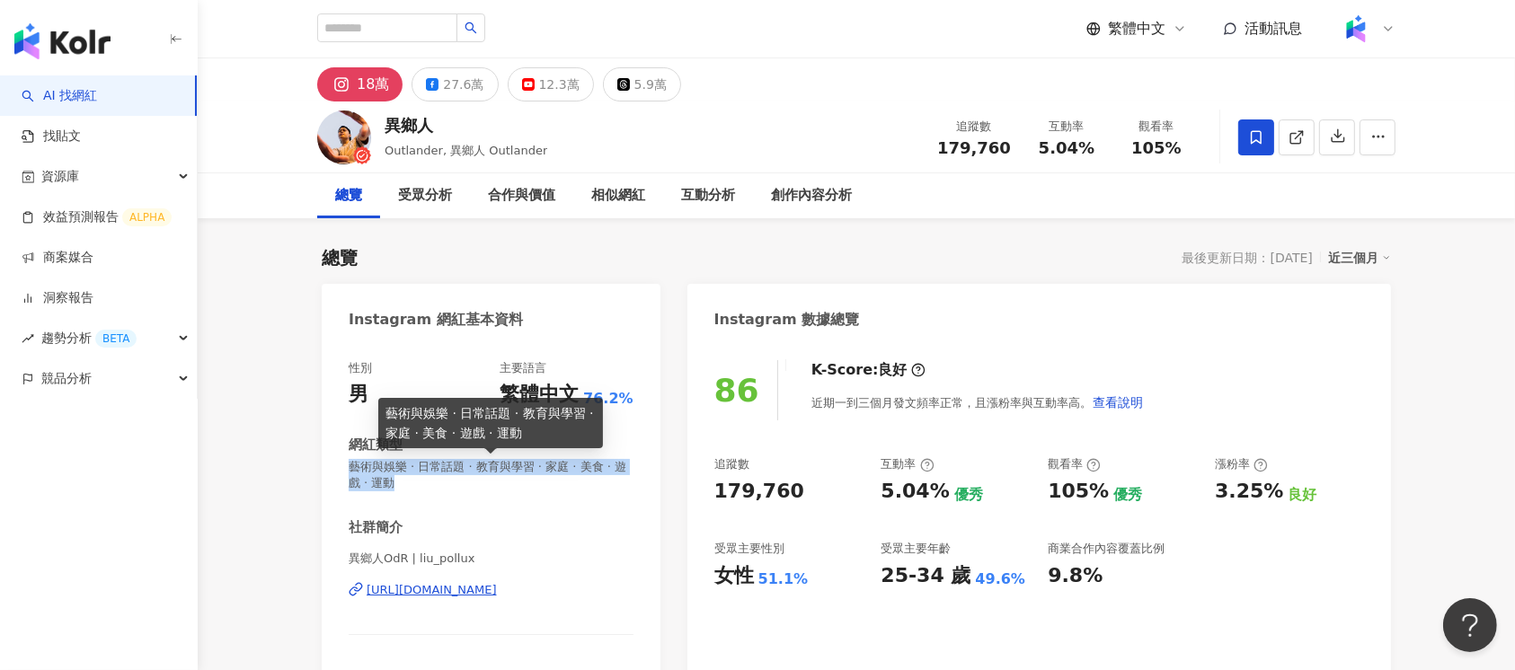
drag, startPoint x: 338, startPoint y: 466, endPoint x: 453, endPoint y: 485, distance: 116.6
click at [453, 485] on div "性別 男 主要語言 繁體中文 76.2% 網紅類型 藝術與娛樂 · 日常話題 · 教育與學習 · 家庭 · 美食 · 遊戲 · 運動 社群簡介 異鄉人OdR …" at bounding box center [491, 543] width 339 height 403
copy span "藝術與娛樂 · 日常話題 · 教育與學習 · 家庭 · 美食 · 遊戲 · 運動"
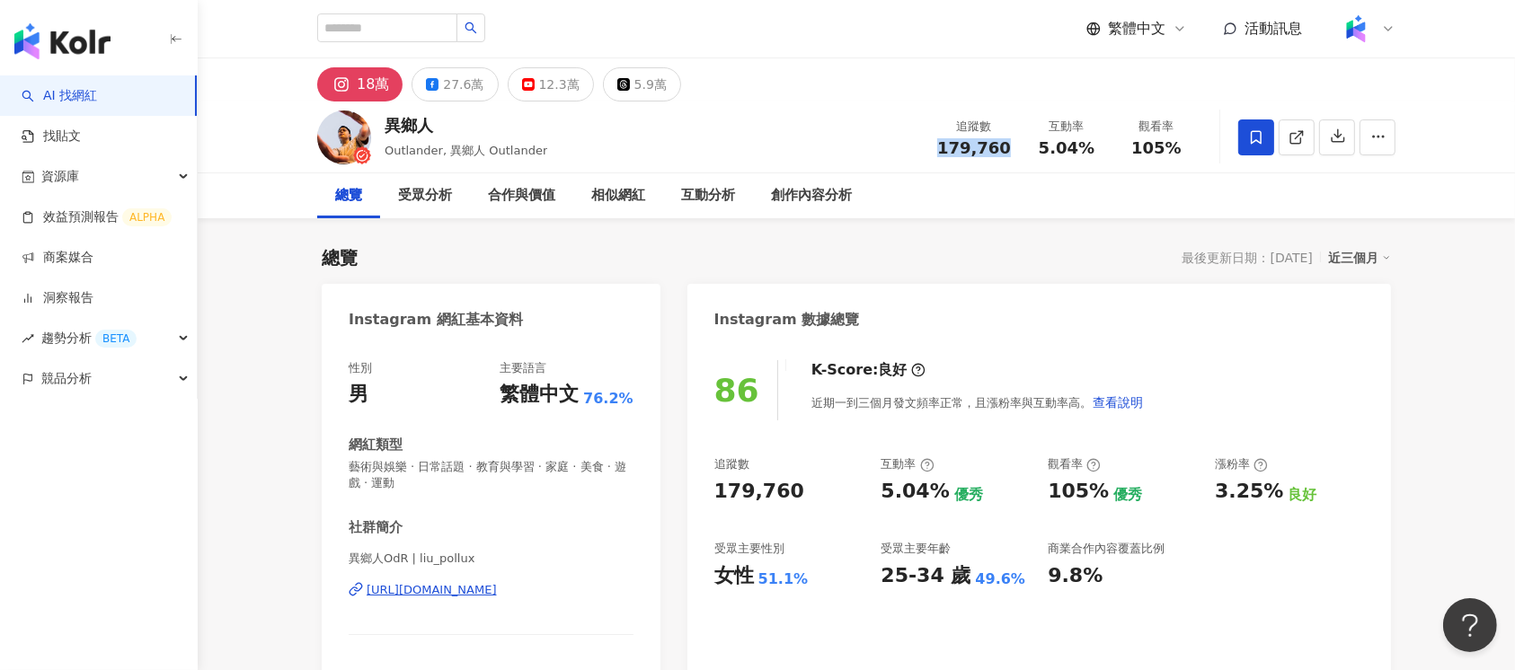
drag, startPoint x: 1010, startPoint y: 151, endPoint x: 935, endPoint y: 151, distance: 75.5
click at [935, 151] on div "追蹤數 179,760" at bounding box center [973, 137] width 95 height 39
copy span "179,760"
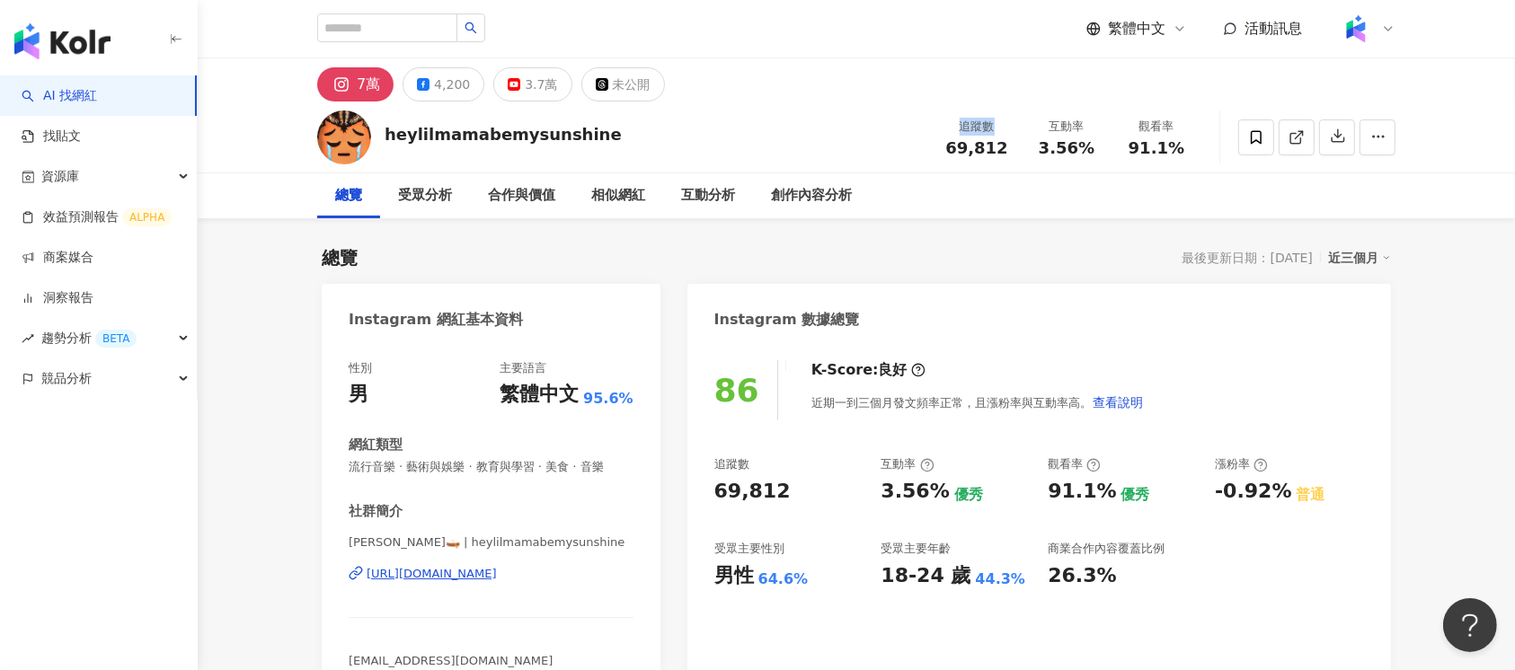
drag, startPoint x: 1019, startPoint y: 127, endPoint x: 919, endPoint y: 134, distance: 100.0
click at [919, 134] on div "heylilmamabemysunshine 追蹤數 69,812 互動率 3.56% 觀看率 91.1%" at bounding box center [856, 137] width 1150 height 71
click at [932, 143] on div "追蹤數 69,812" at bounding box center [977, 137] width 90 height 39
drag, startPoint x: 934, startPoint y: 146, endPoint x: 1002, endPoint y: 154, distance: 68.8
click at [1002, 154] on div "追蹤數 69,812" at bounding box center [977, 137] width 90 height 39
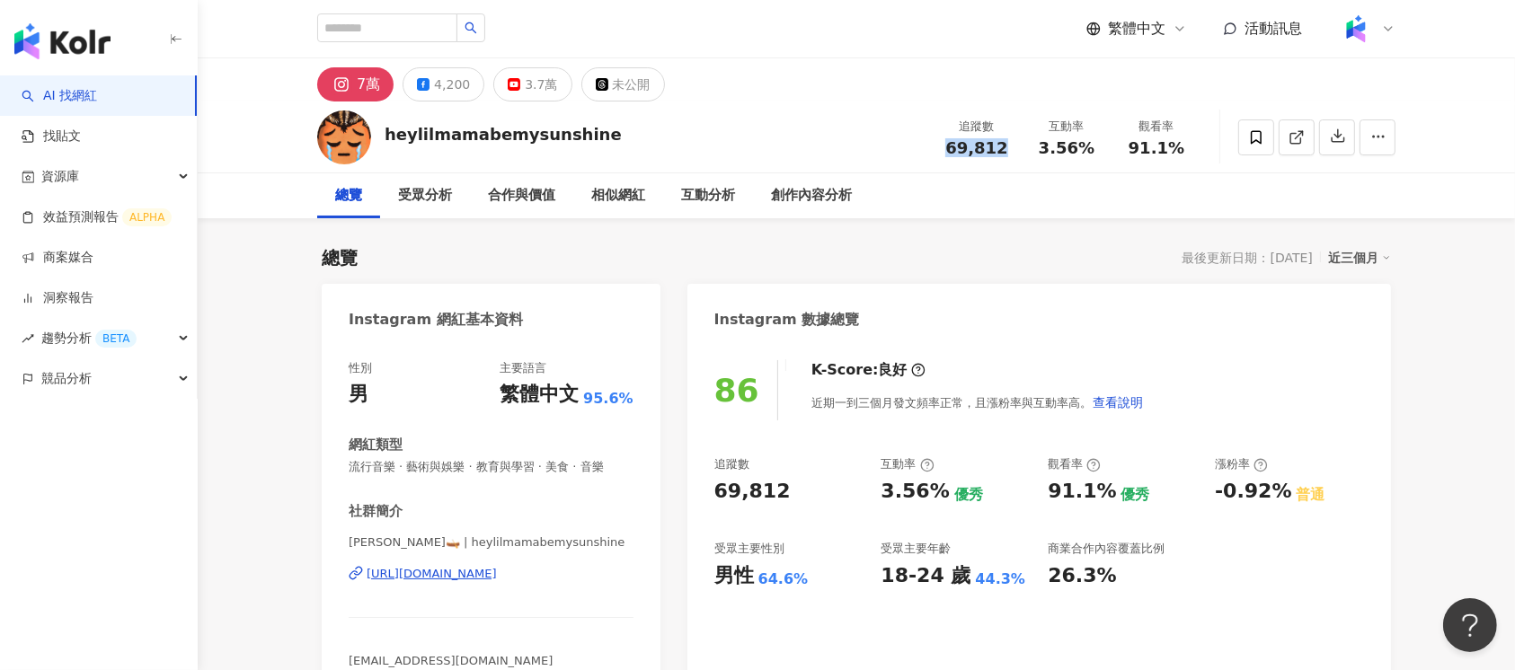
copy span "69,812"
drag, startPoint x: 650, startPoint y: 468, endPoint x: 295, endPoint y: 474, distance: 355.0
copy span "流行音樂 · 藝術與娛樂 · 教育與學習 · 美食 · 音樂"
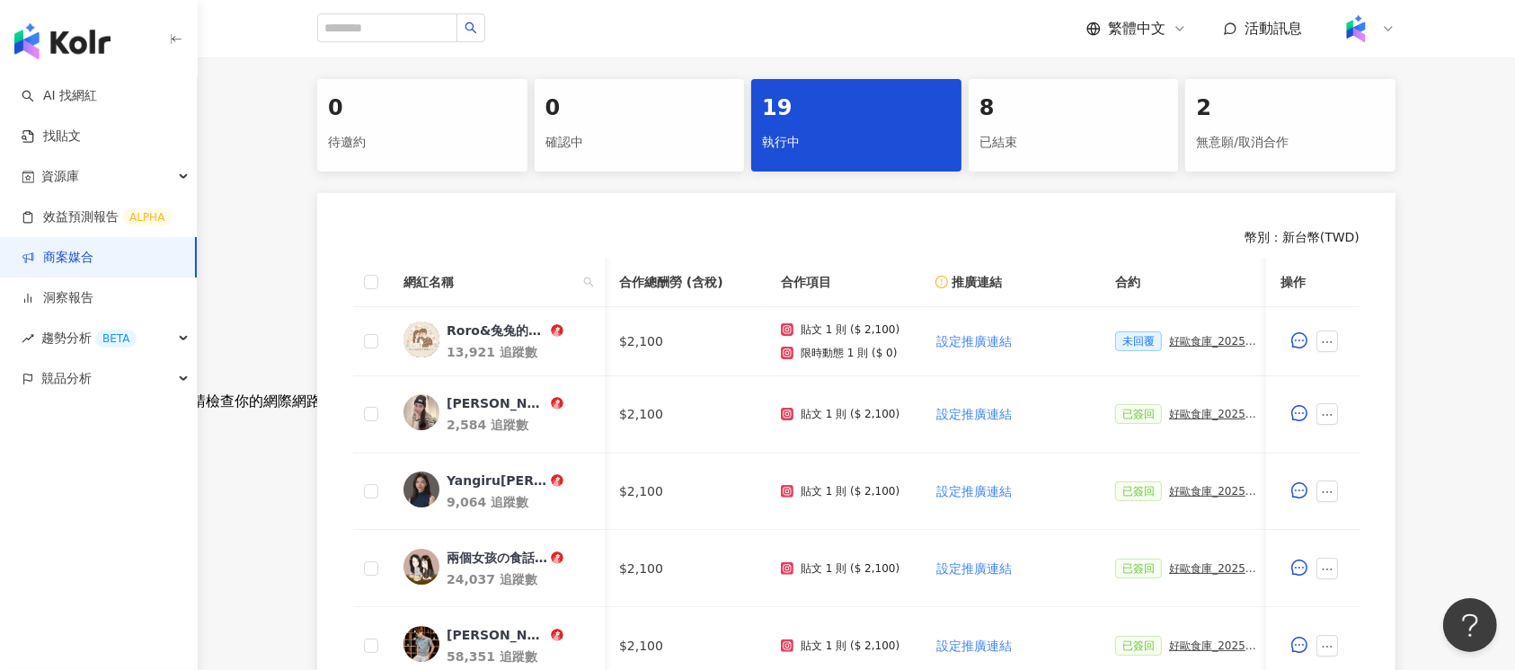
scroll to position [0, 562]
